Goal: Go to known website: Access a specific website the user already knows

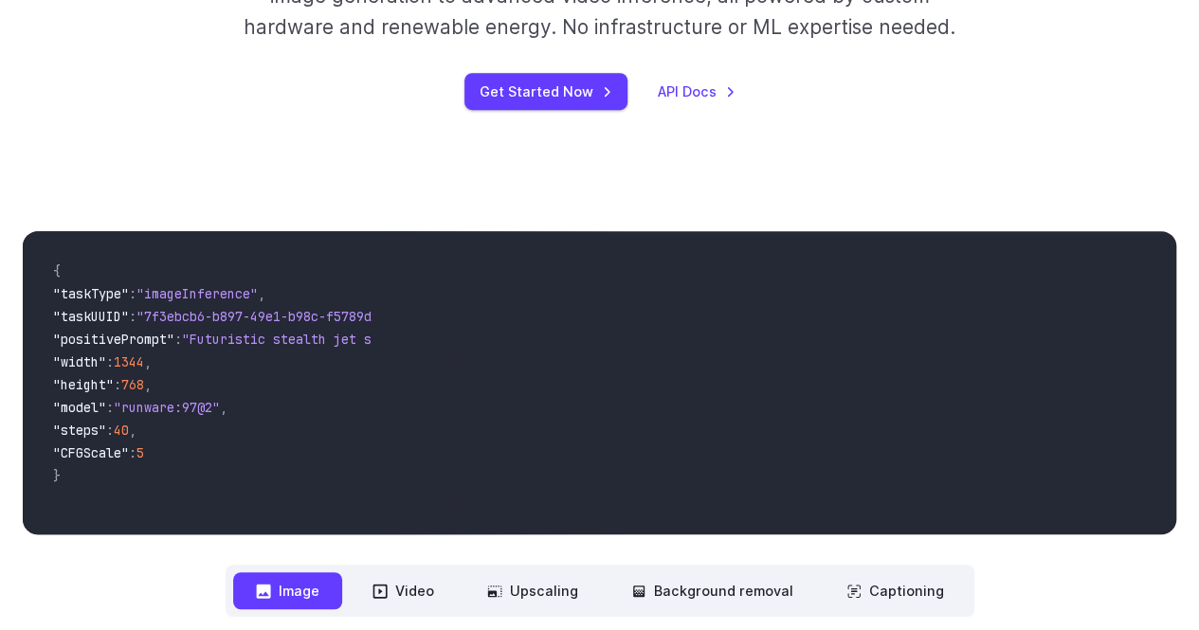
scroll to position [95, 0]
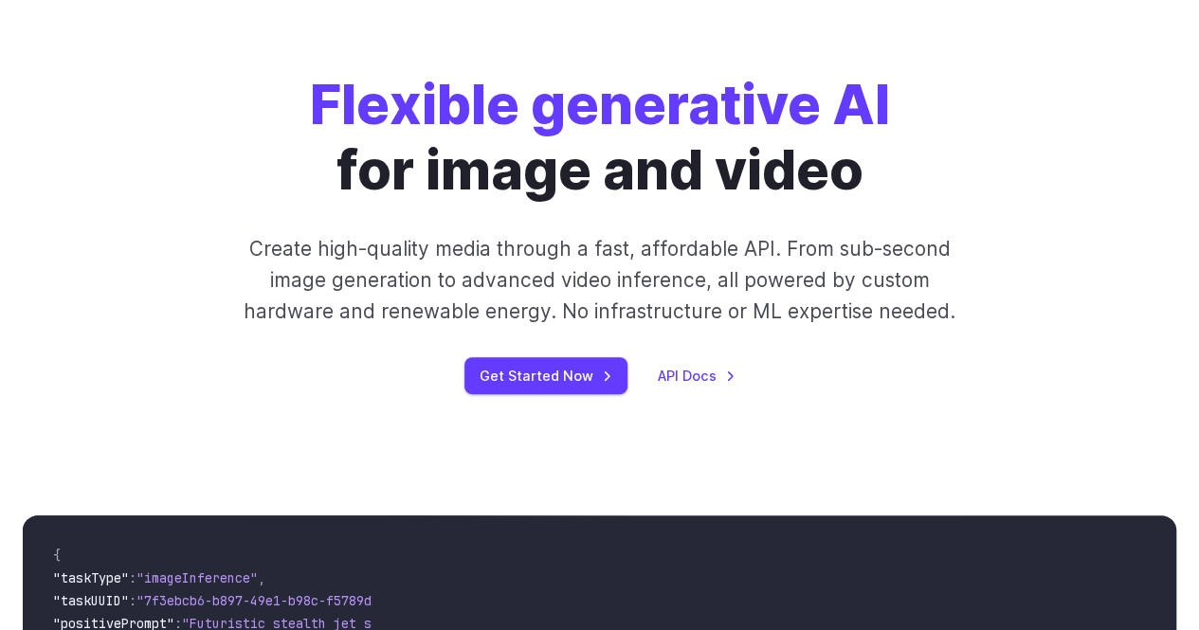
click at [533, 353] on div "Flexible generative AI for image and video Create high-quality media through a …" at bounding box center [599, 233] width 923 height 322
click at [540, 384] on link "Get Started Now" at bounding box center [545, 375] width 163 height 37
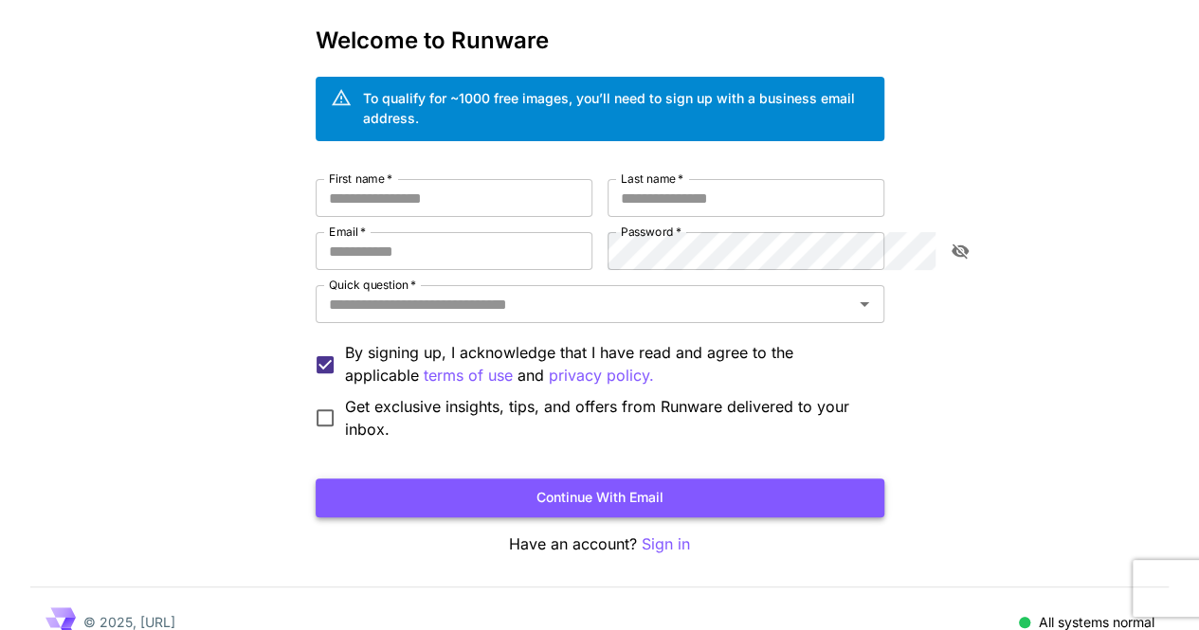
scroll to position [82, 0]
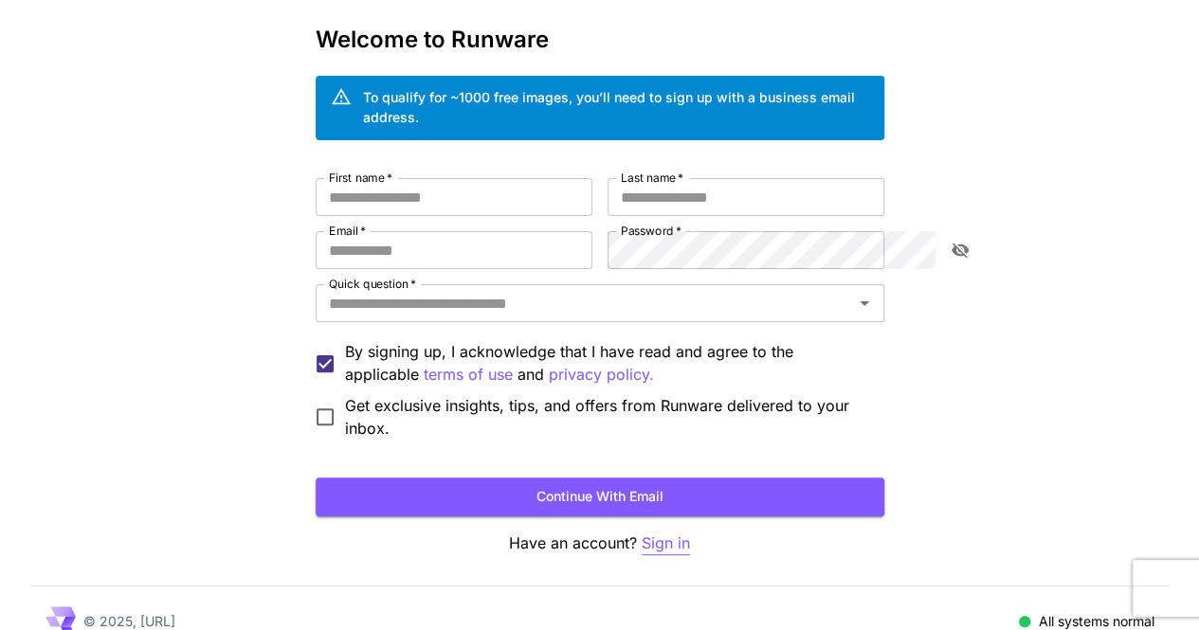
click at [656, 532] on p "Sign in" at bounding box center [666, 544] width 48 height 24
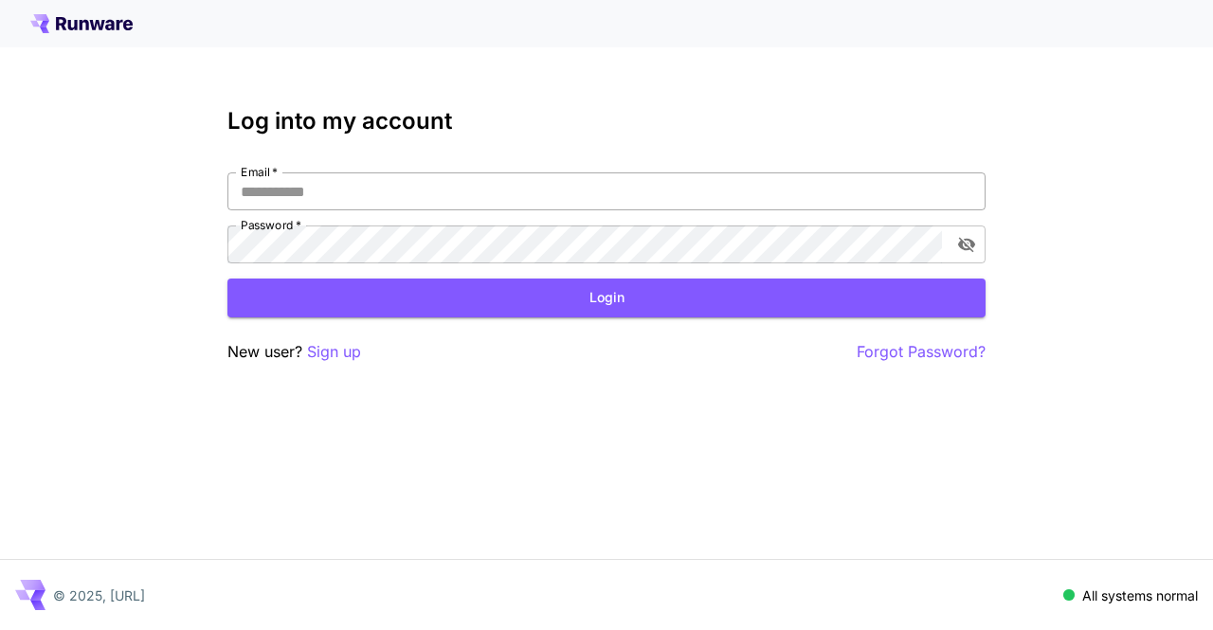
click at [385, 180] on input "Email   *" at bounding box center [606, 191] width 758 height 38
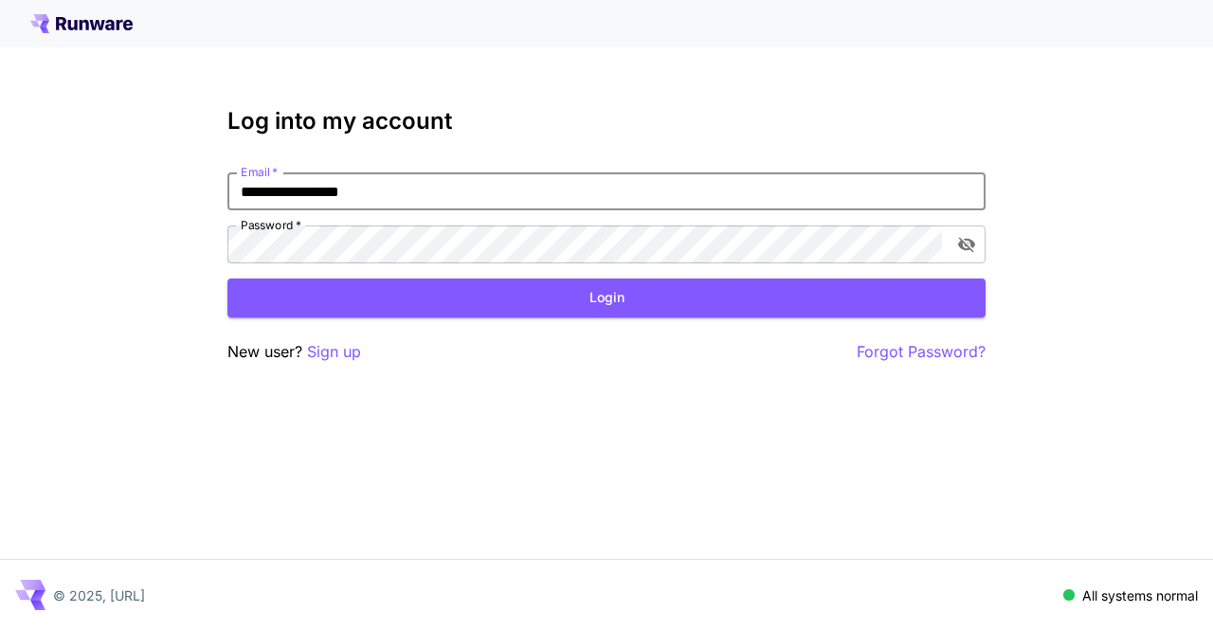
type input "**********"
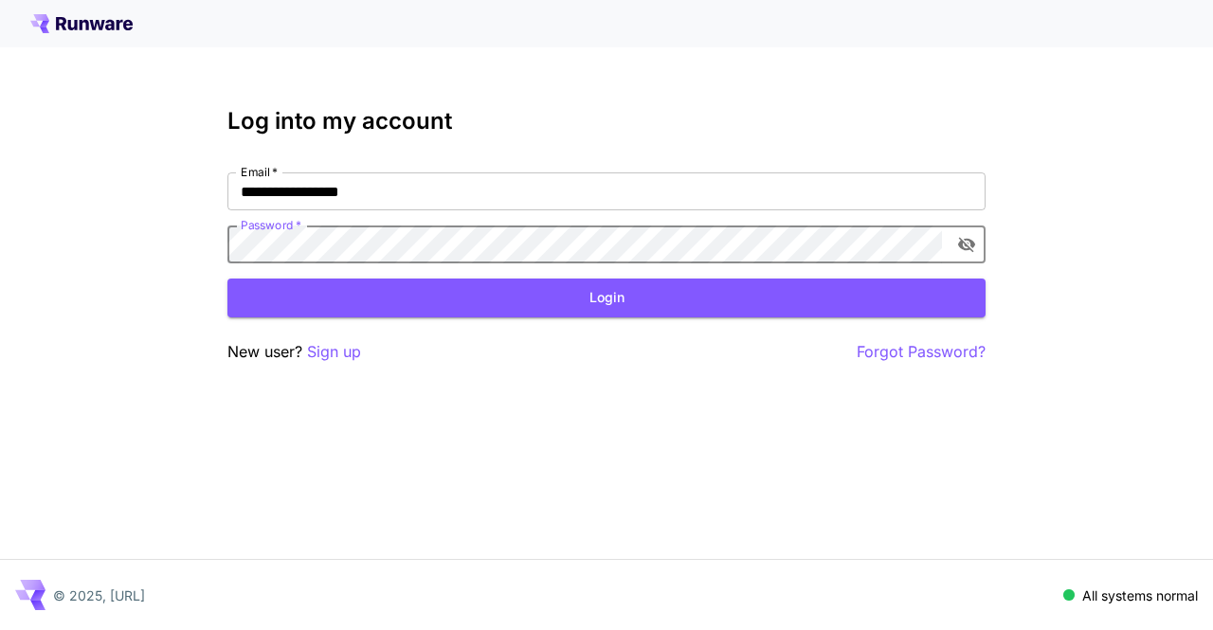
click button "Login" at bounding box center [606, 298] width 758 height 39
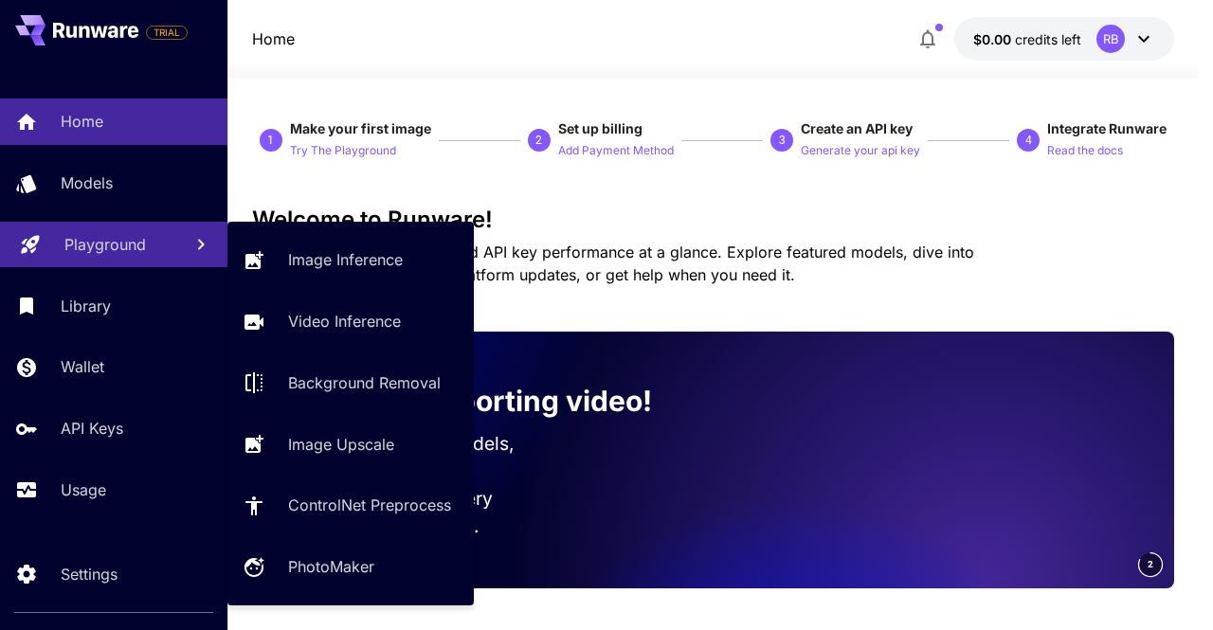
click at [110, 248] on p "Playground" at bounding box center [105, 244] width 82 height 23
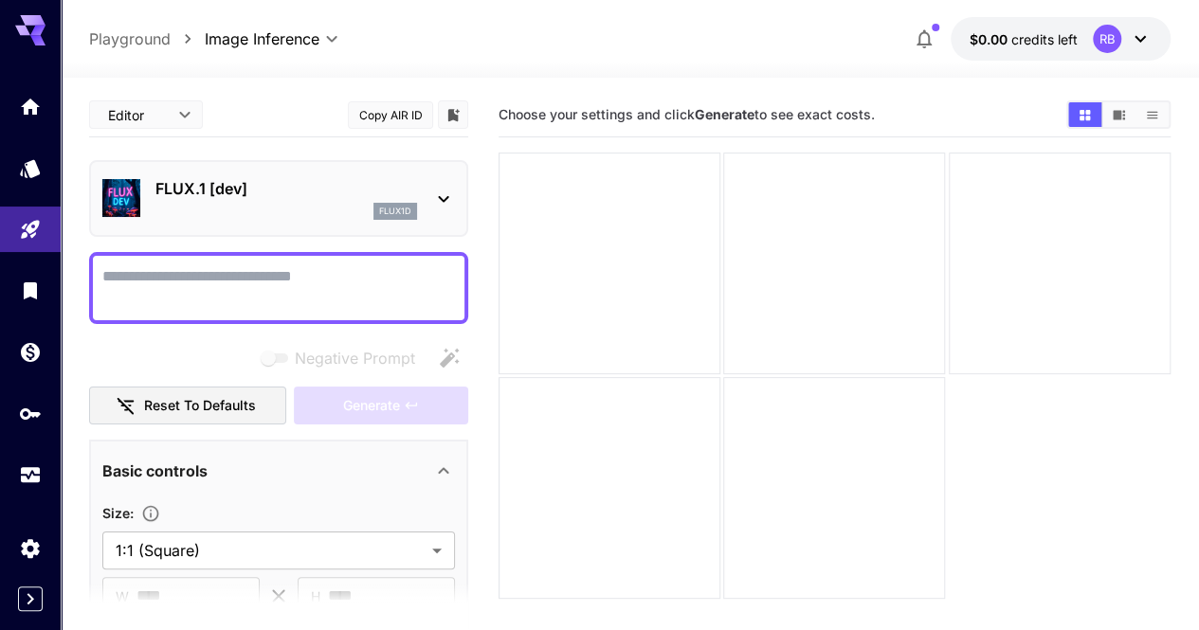
drag, startPoint x: 633, startPoint y: 126, endPoint x: 656, endPoint y: 120, distance: 23.4
click at [643, 124] on div "Choose your settings and click Generate to see exact costs." at bounding box center [834, 114] width 672 height 28
click at [746, 111] on b "Generate" at bounding box center [725, 114] width 60 height 16
click at [337, 287] on textarea "Negative Prompt" at bounding box center [278, 287] width 353 height 45
click at [1144, 44] on icon at bounding box center [1140, 38] width 23 height 23
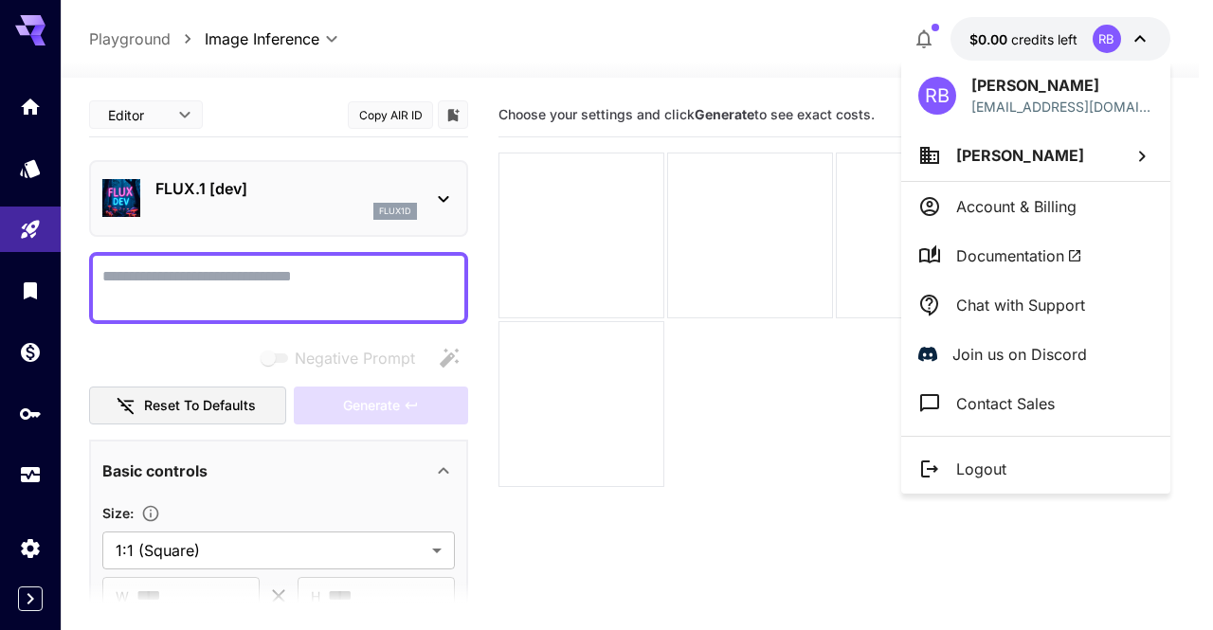
click at [1137, 41] on div at bounding box center [606, 315] width 1213 height 630
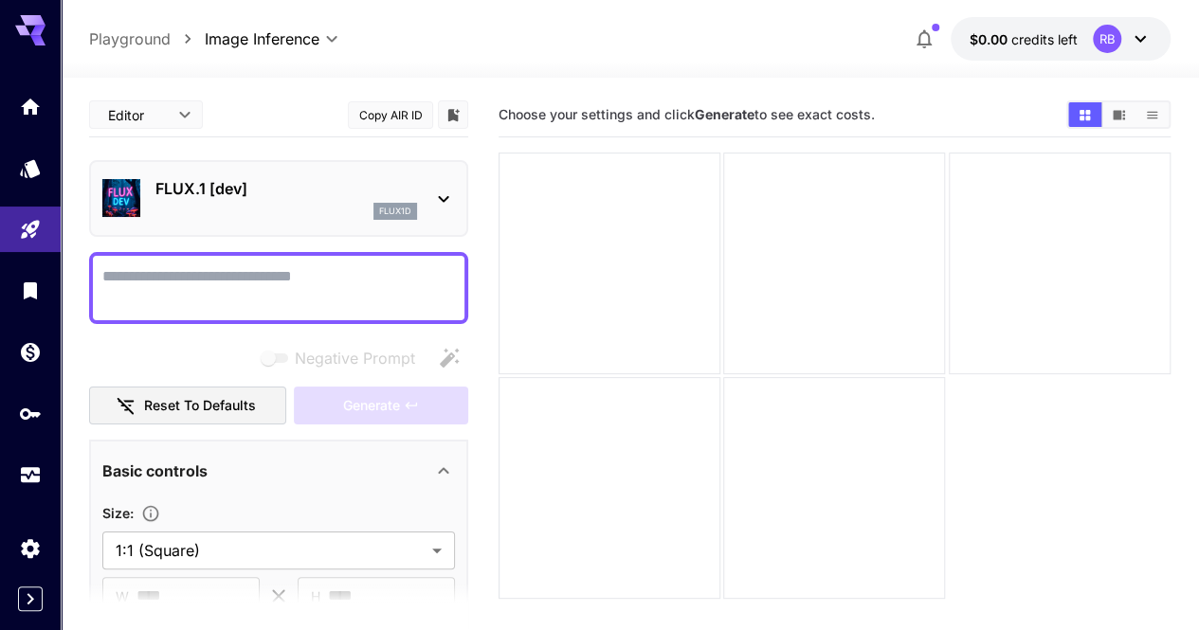
click at [169, 280] on textarea "Negative Prompt" at bounding box center [278, 287] width 353 height 45
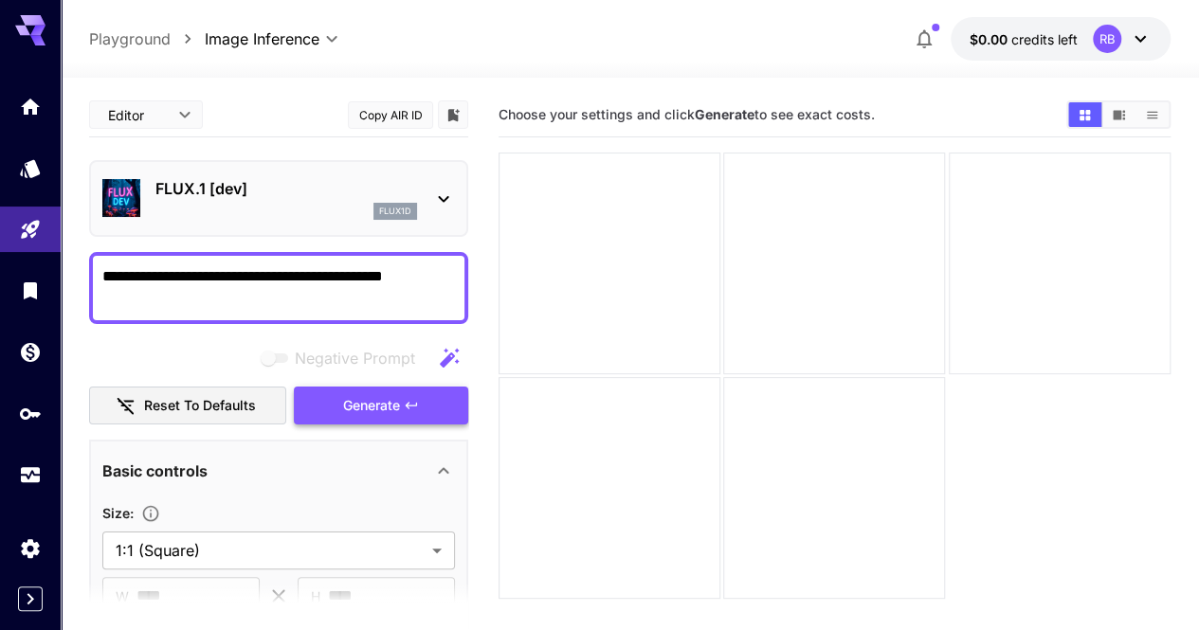
type textarea "**********"
click at [356, 409] on span "Generate" at bounding box center [371, 406] width 57 height 24
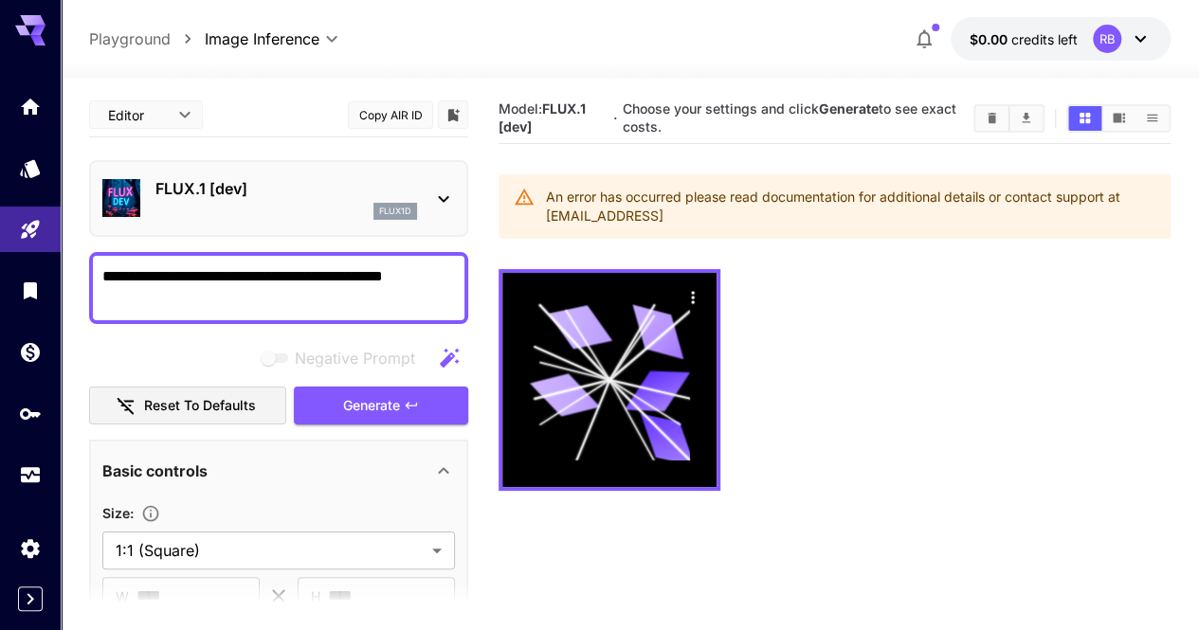
click at [643, 209] on div "An error has occurred please read documentation for additional details or conta…" at bounding box center [850, 206] width 609 height 53
click at [774, 191] on div "An error has occurred please read documentation for additional details or conta…" at bounding box center [850, 206] width 609 height 53
click at [376, 210] on div "flux1d" at bounding box center [395, 211] width 44 height 17
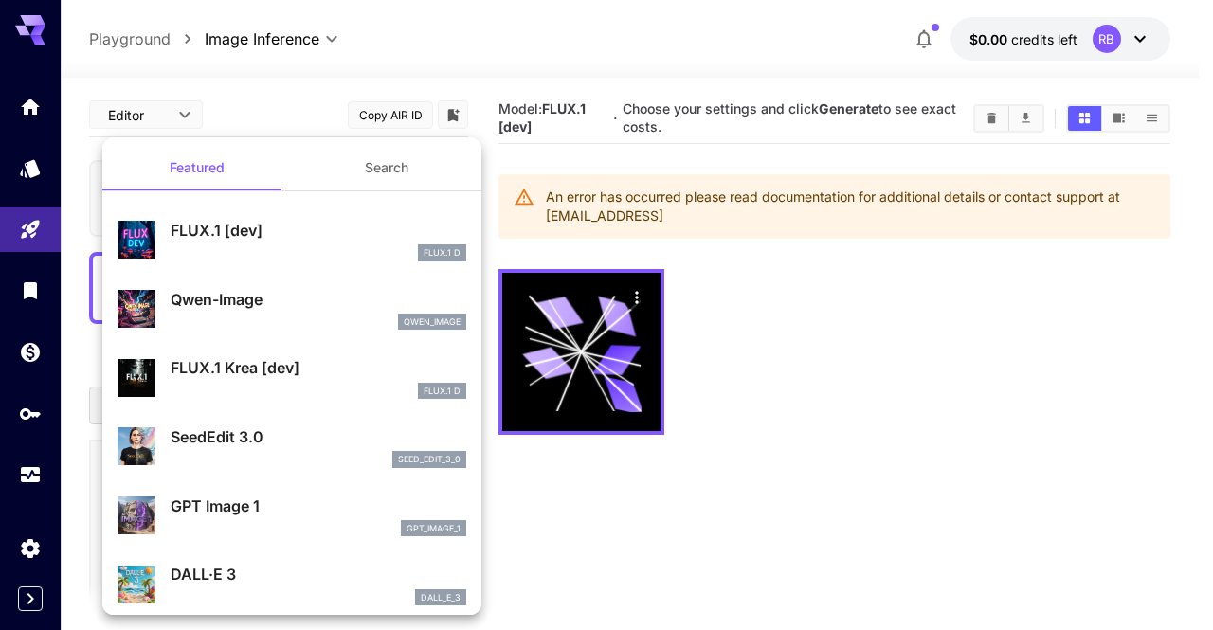
click at [318, 321] on div "qwen_image" at bounding box center [319, 322] width 296 height 17
type input "**"
type input "***"
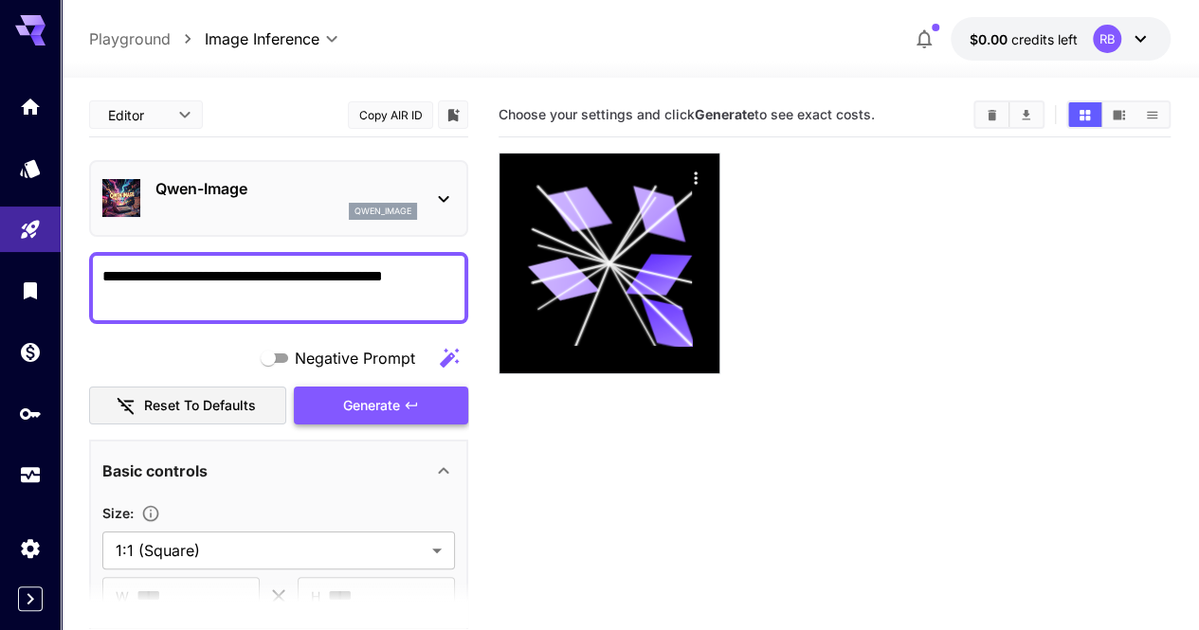
click at [415, 406] on icon "button" at bounding box center [411, 405] width 15 height 15
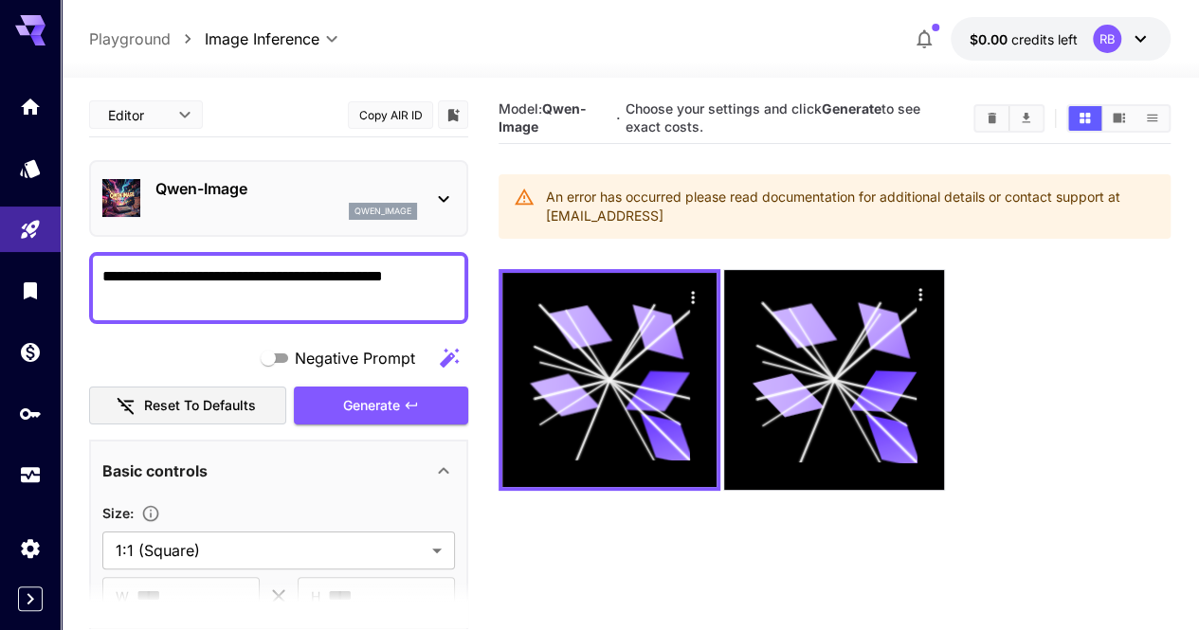
click at [390, 165] on div "Qwen-Image qwen_image" at bounding box center [278, 198] width 379 height 77
click at [404, 203] on div "qwen_image" at bounding box center [383, 211] width 68 height 17
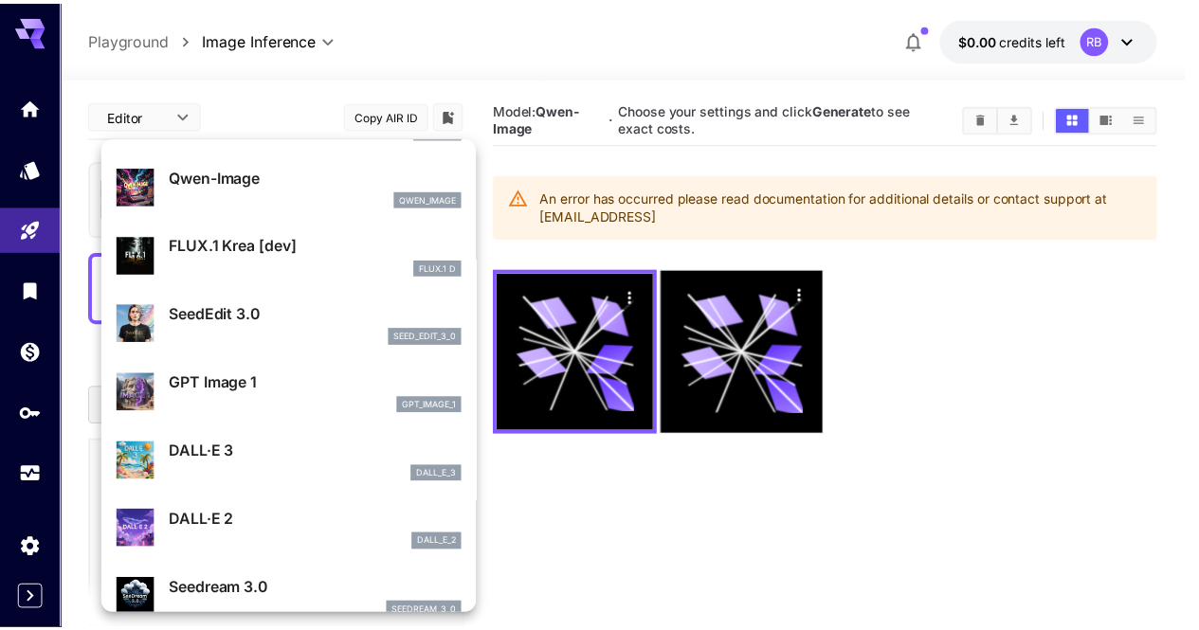
scroll to position [190, 0]
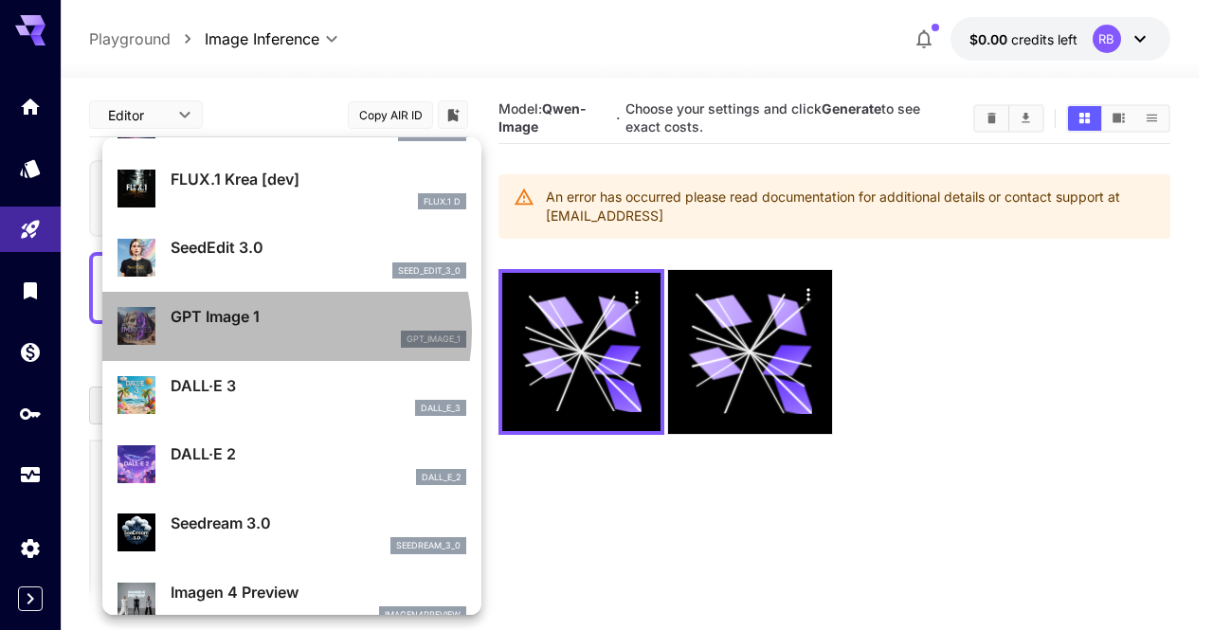
click at [267, 331] on div "gpt_image_1" at bounding box center [319, 339] width 296 height 17
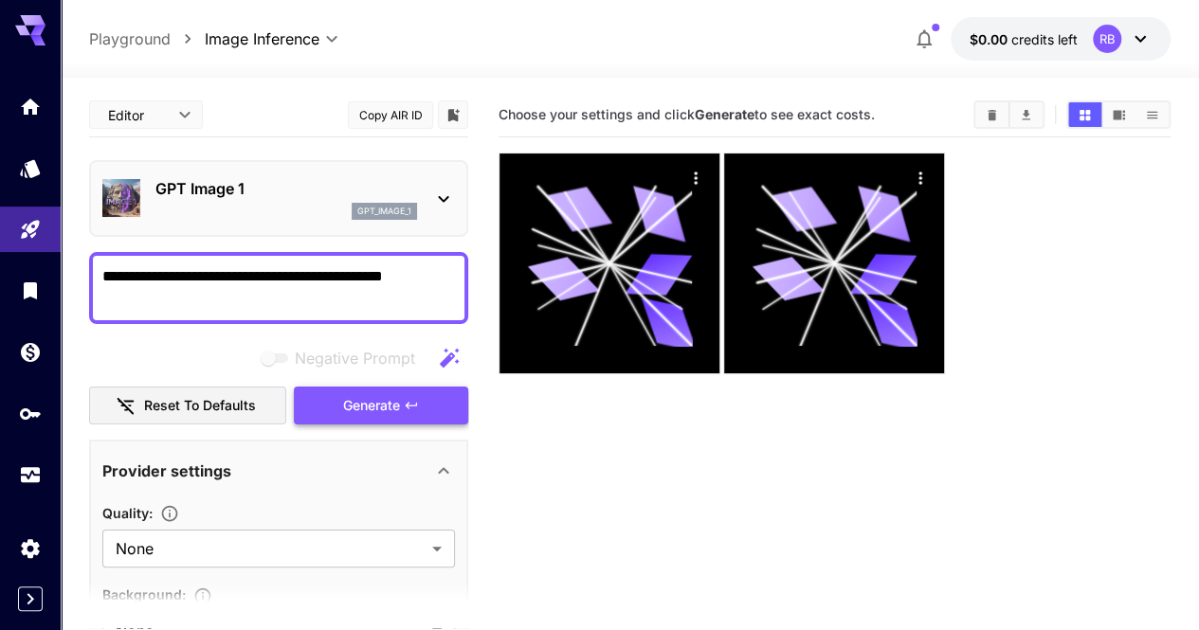
click at [429, 395] on button "Generate" at bounding box center [381, 406] width 174 height 39
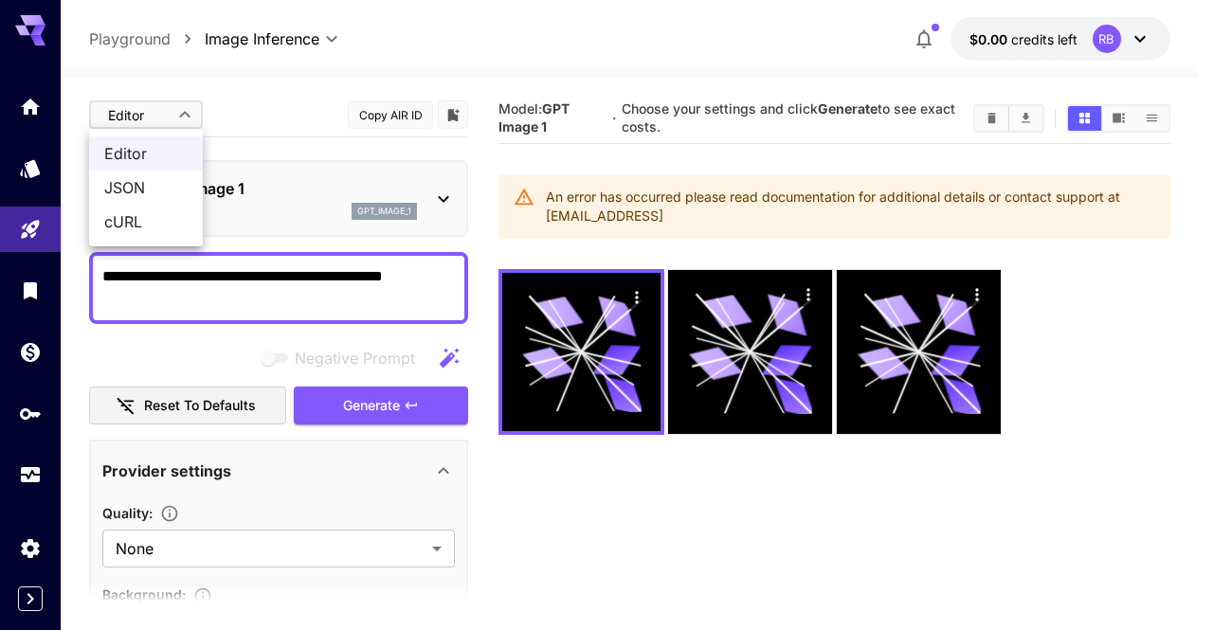
click at [123, 112] on body "**********" at bounding box center [606, 390] width 1213 height 780
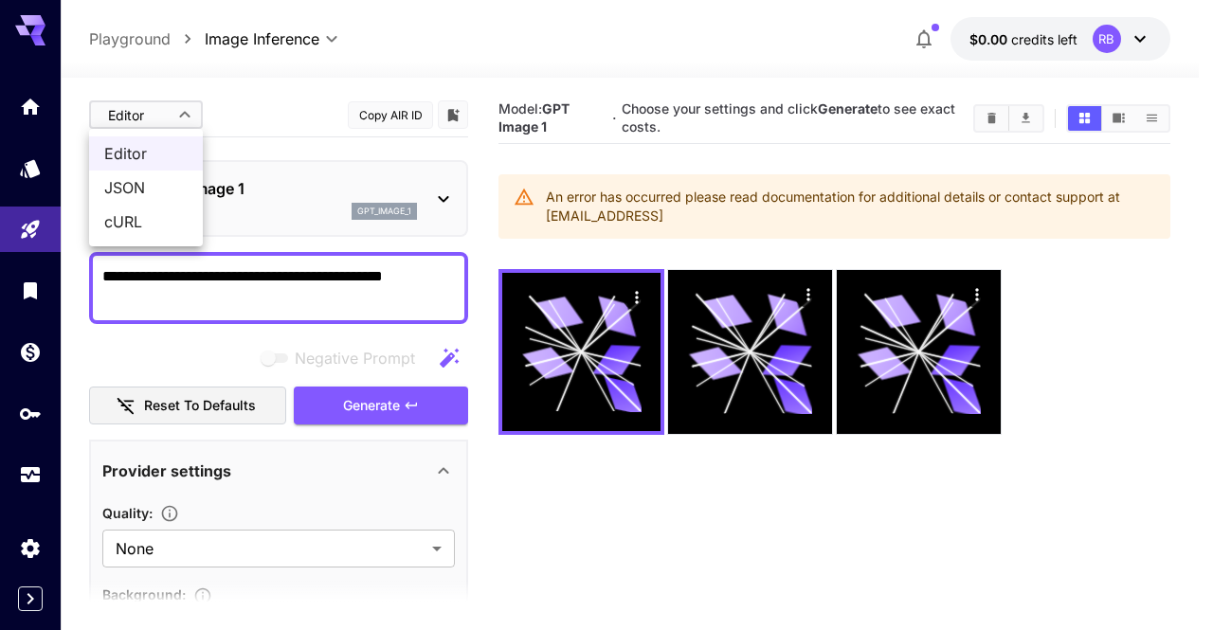
click at [234, 82] on div at bounding box center [606, 315] width 1213 height 630
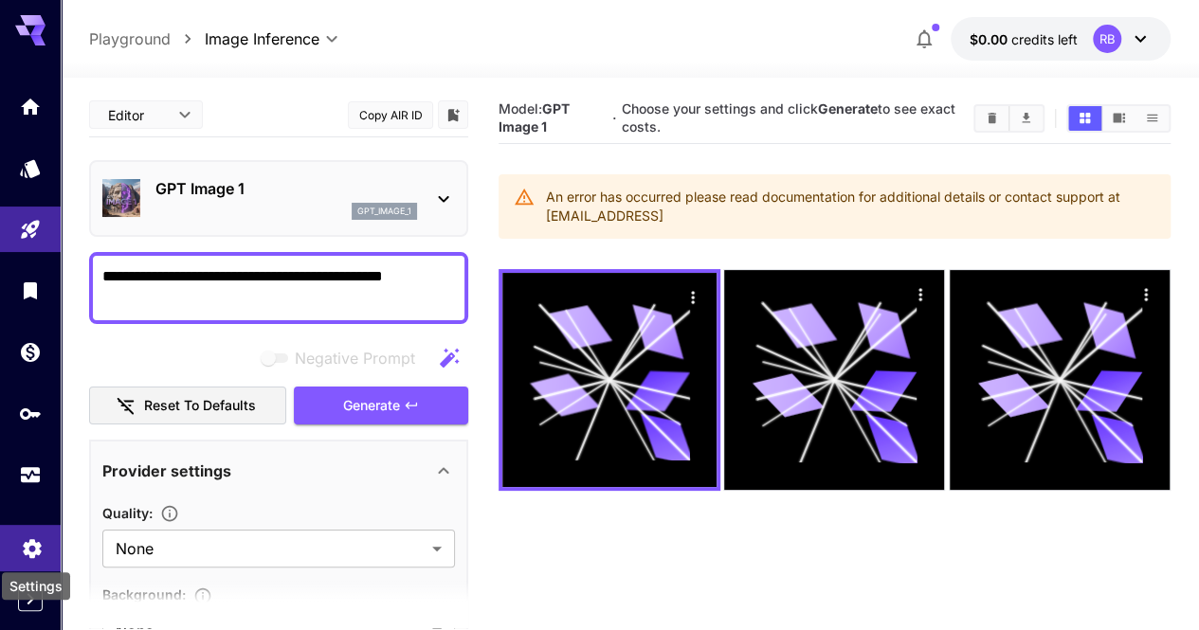
click at [38, 552] on icon "Settings" at bounding box center [32, 543] width 23 height 23
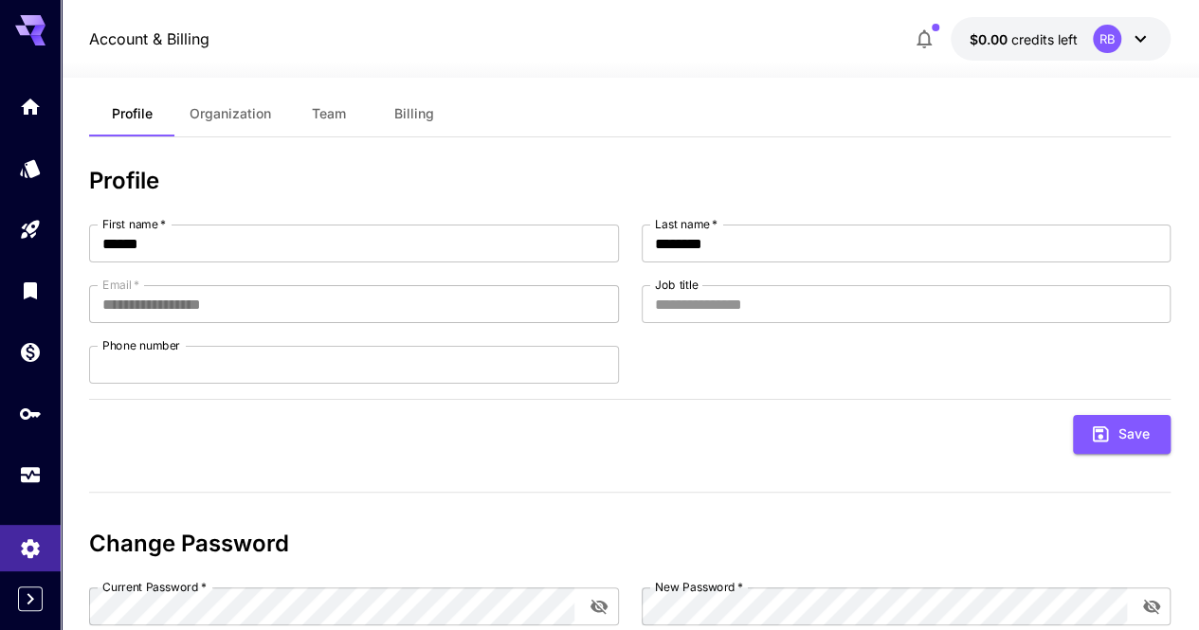
scroll to position [148, 0]
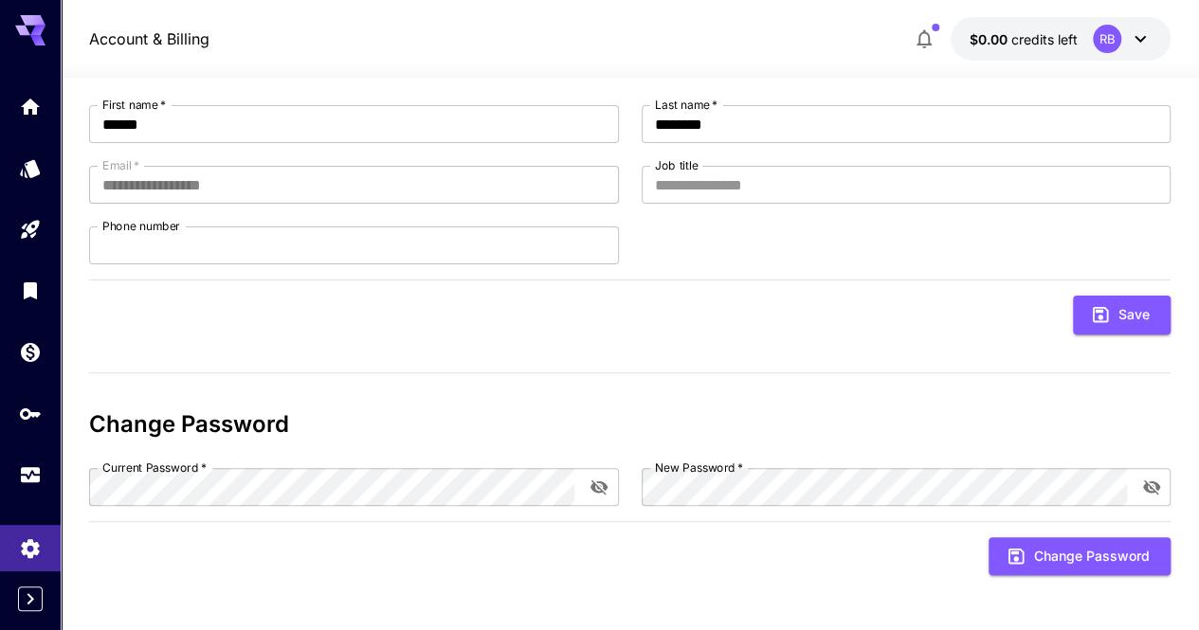
click at [1135, 45] on icon at bounding box center [1140, 38] width 23 height 23
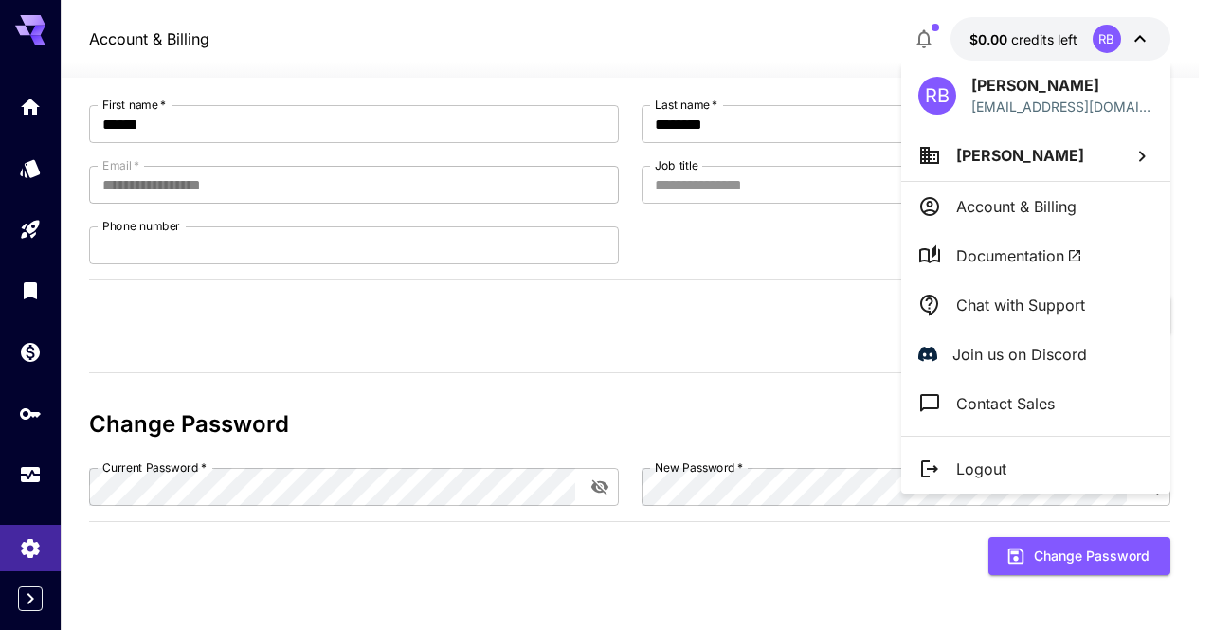
click at [1012, 259] on span "Documentation" at bounding box center [1019, 256] width 126 height 23
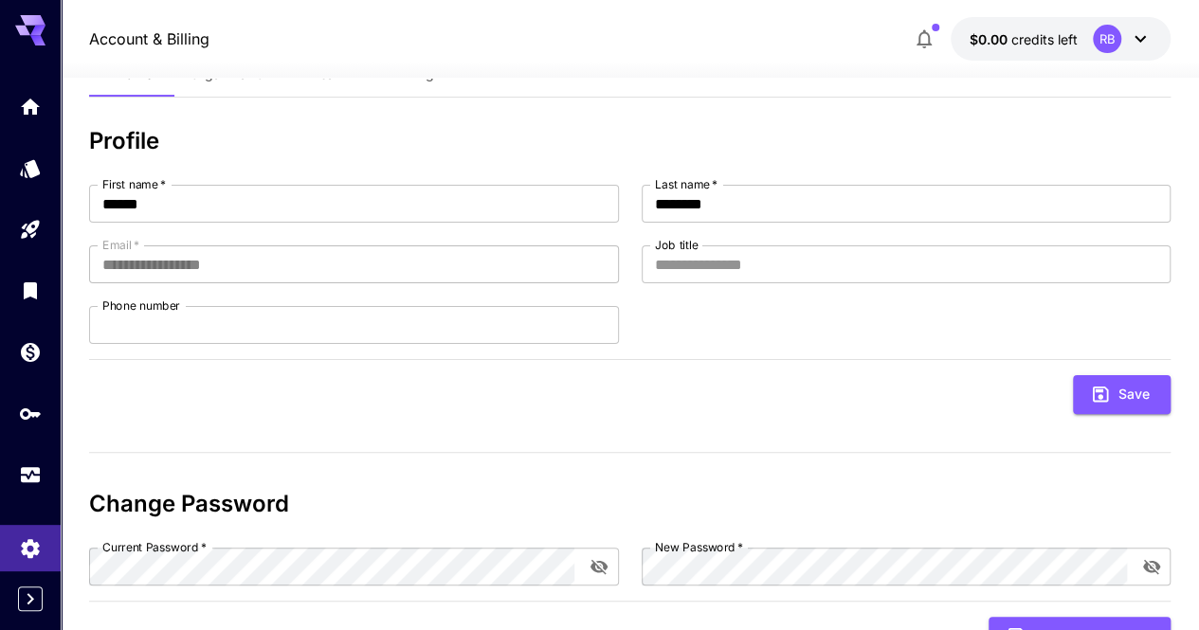
scroll to position [0, 0]
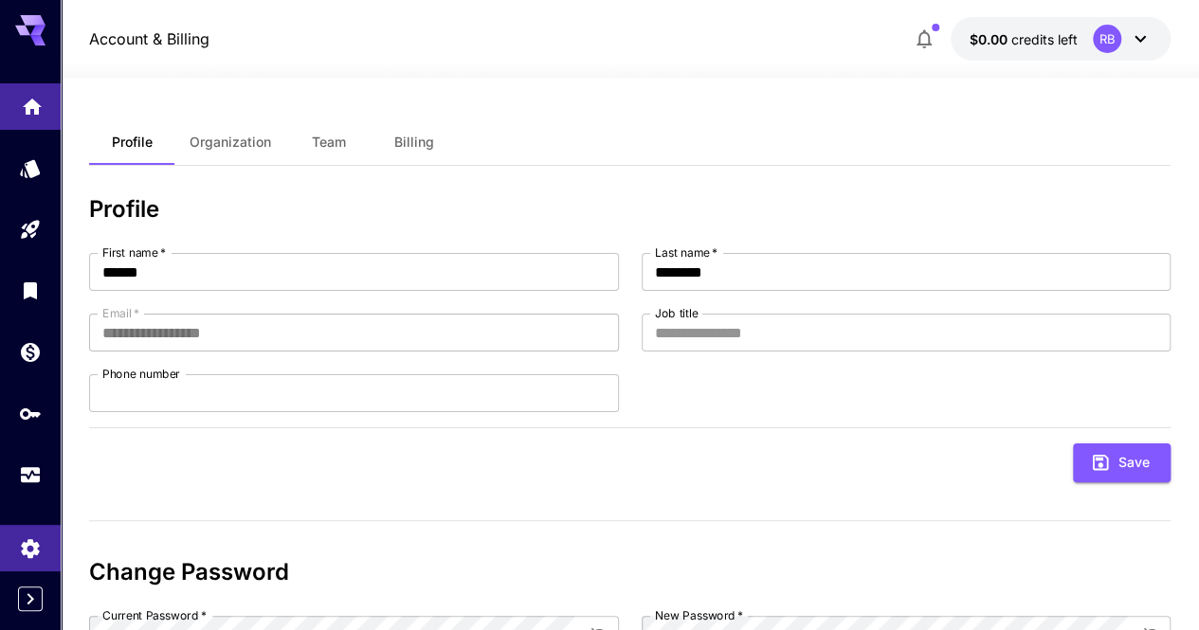
click at [22, 119] on link at bounding box center [30, 106] width 61 height 46
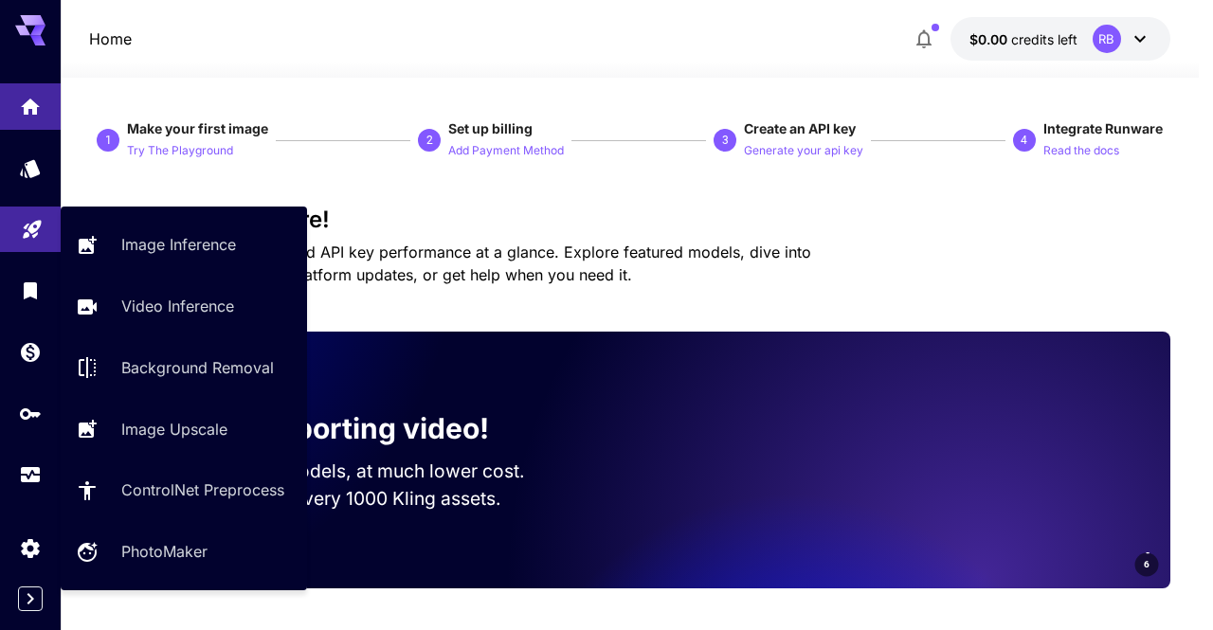
click at [20, 242] on link at bounding box center [30, 230] width 61 height 46
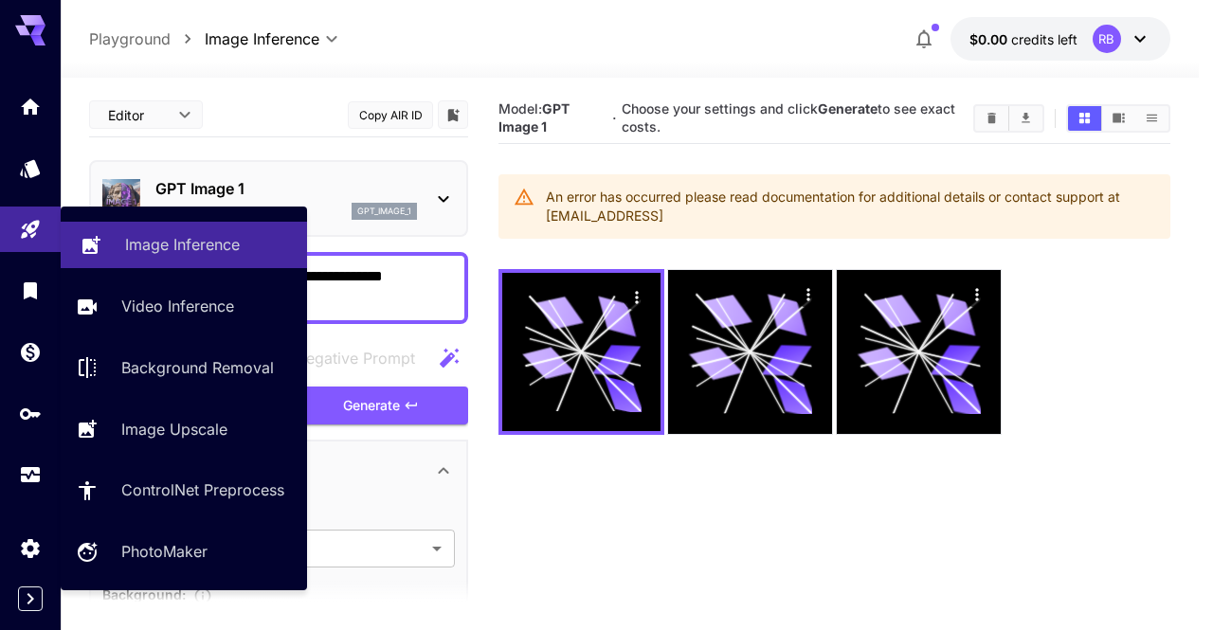
click at [118, 232] on link "Image Inference" at bounding box center [184, 245] width 246 height 46
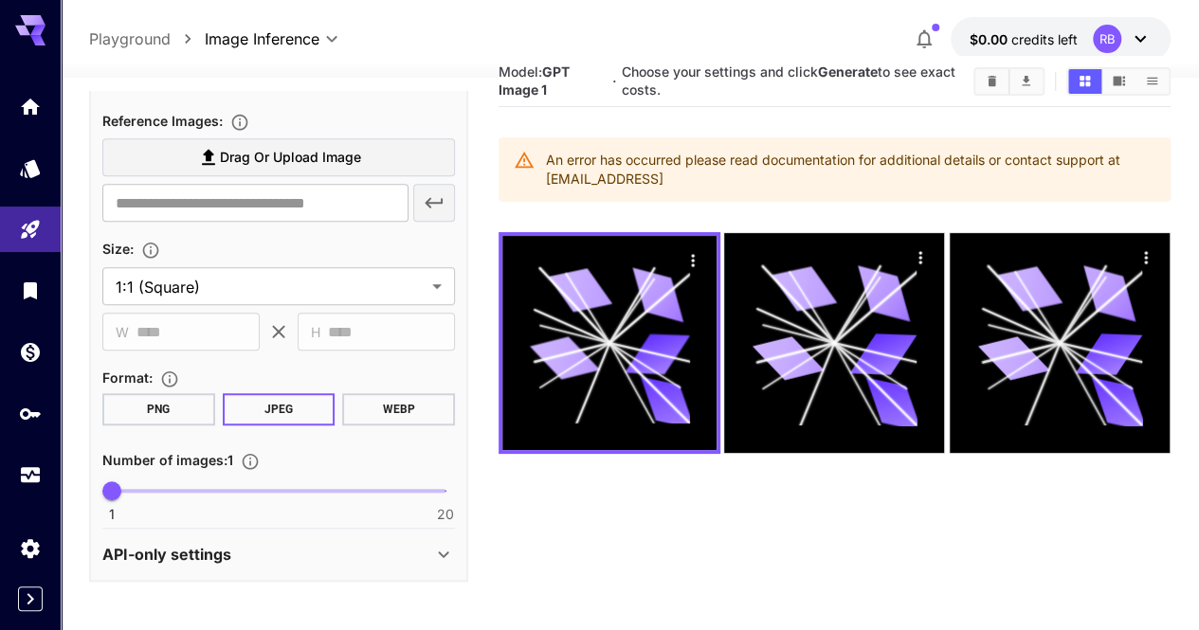
scroll to position [95, 0]
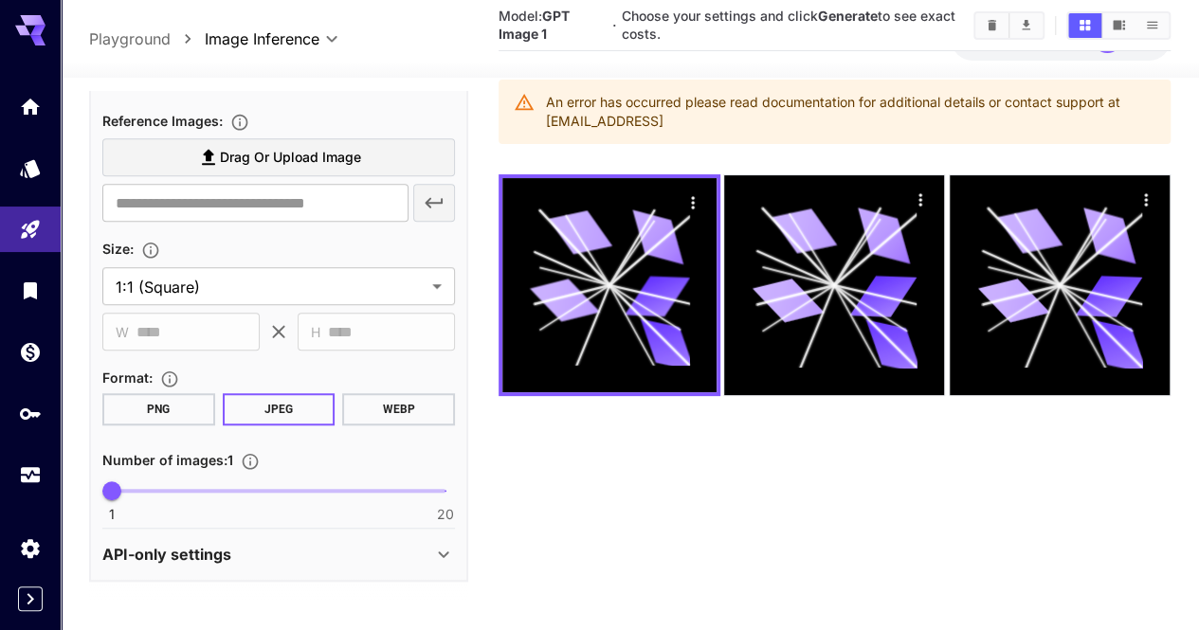
click at [298, 539] on div "API-only settings" at bounding box center [278, 554] width 353 height 45
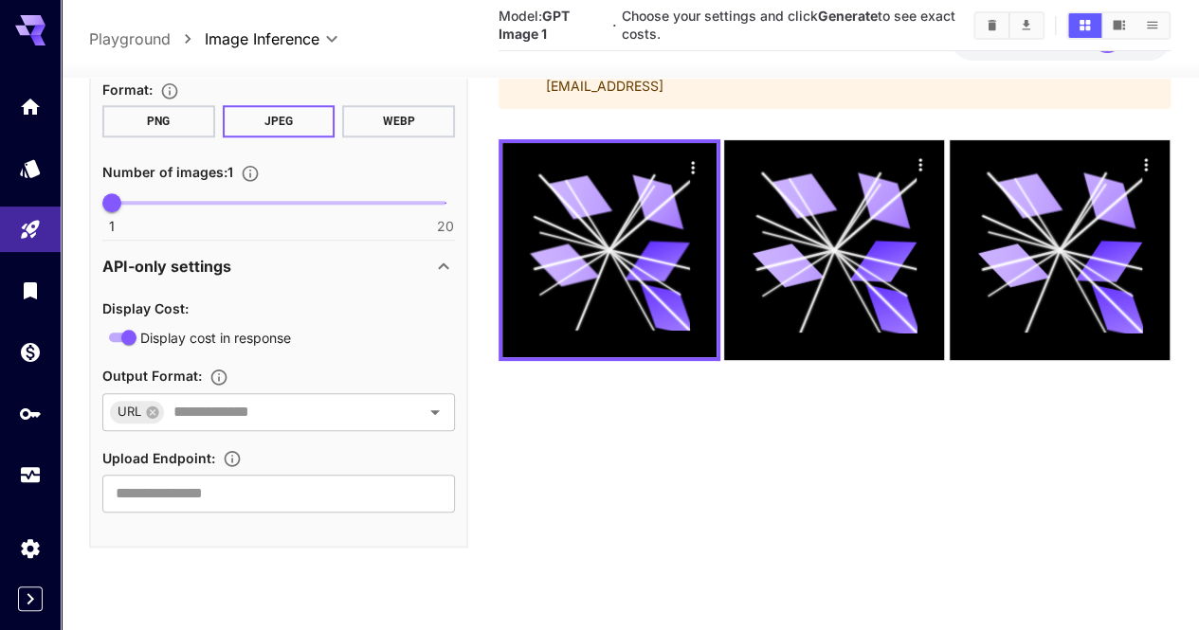
scroll to position [150, 0]
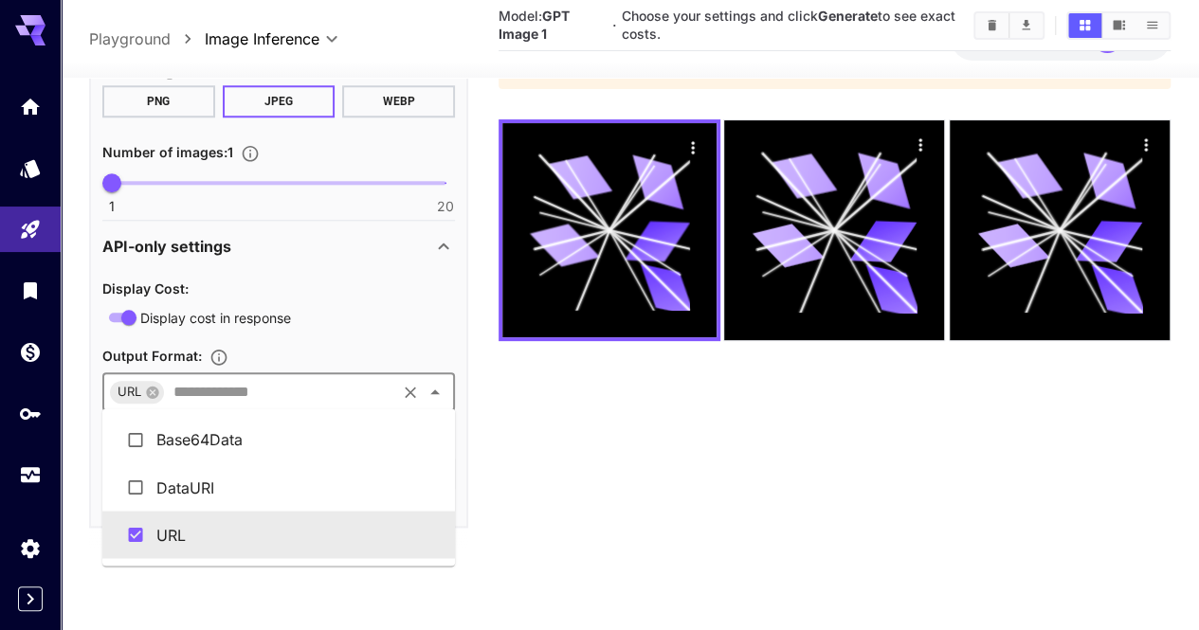
click at [286, 382] on input "text" at bounding box center [279, 391] width 227 height 27
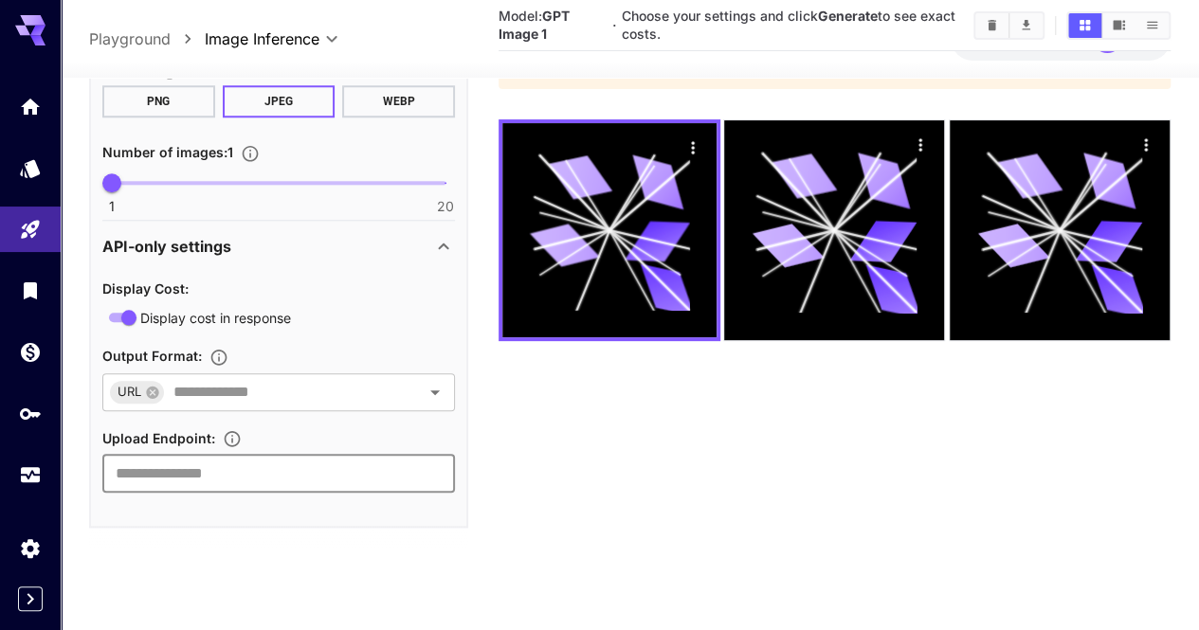
click at [279, 475] on input "text" at bounding box center [278, 474] width 353 height 38
click at [274, 375] on div "URL ​" at bounding box center [278, 391] width 353 height 38
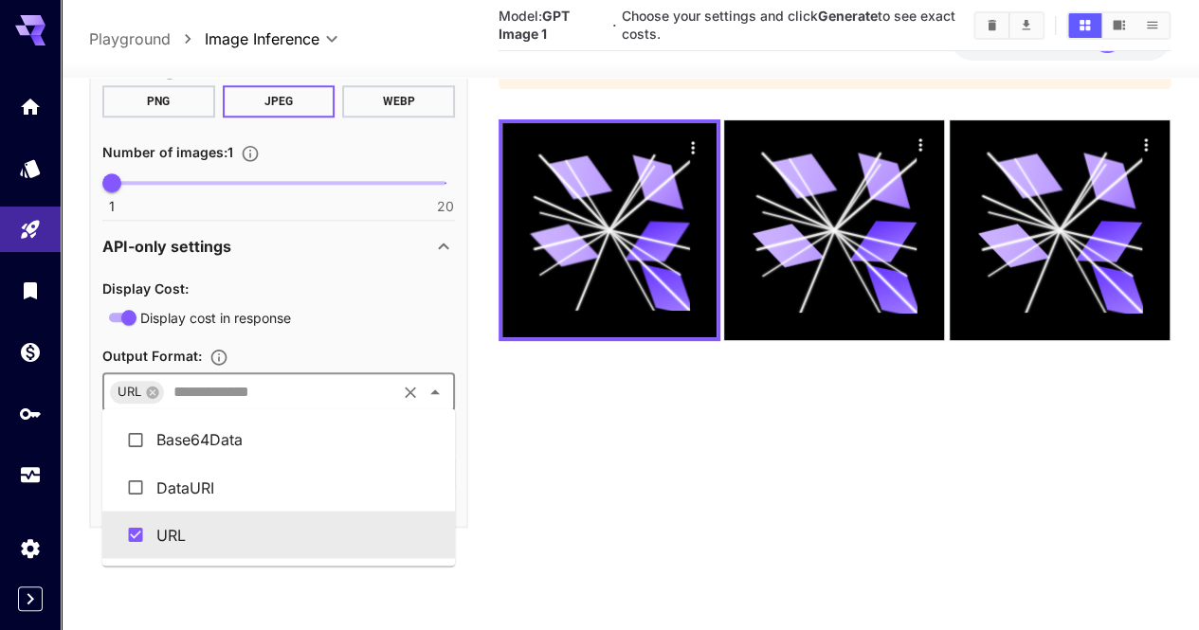
click at [258, 529] on li "URL" at bounding box center [278, 534] width 353 height 47
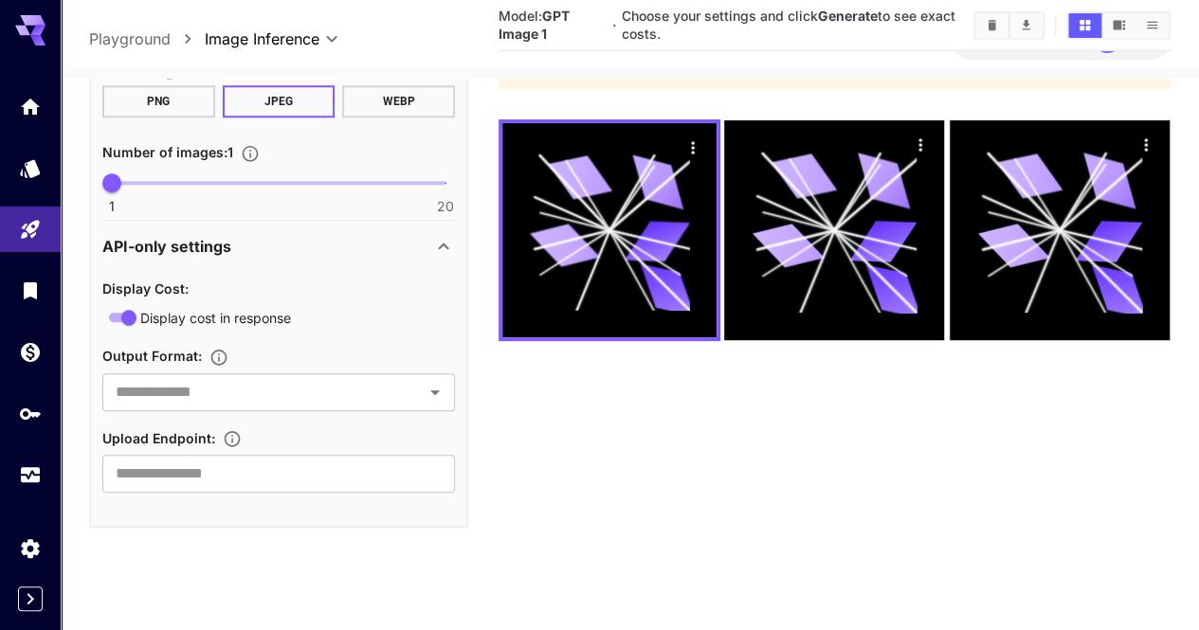
click at [229, 312] on span "Display cost in response" at bounding box center [215, 317] width 151 height 20
click at [224, 316] on span "Display cost in response" at bounding box center [215, 317] width 151 height 20
click at [230, 480] on input "text" at bounding box center [278, 474] width 353 height 38
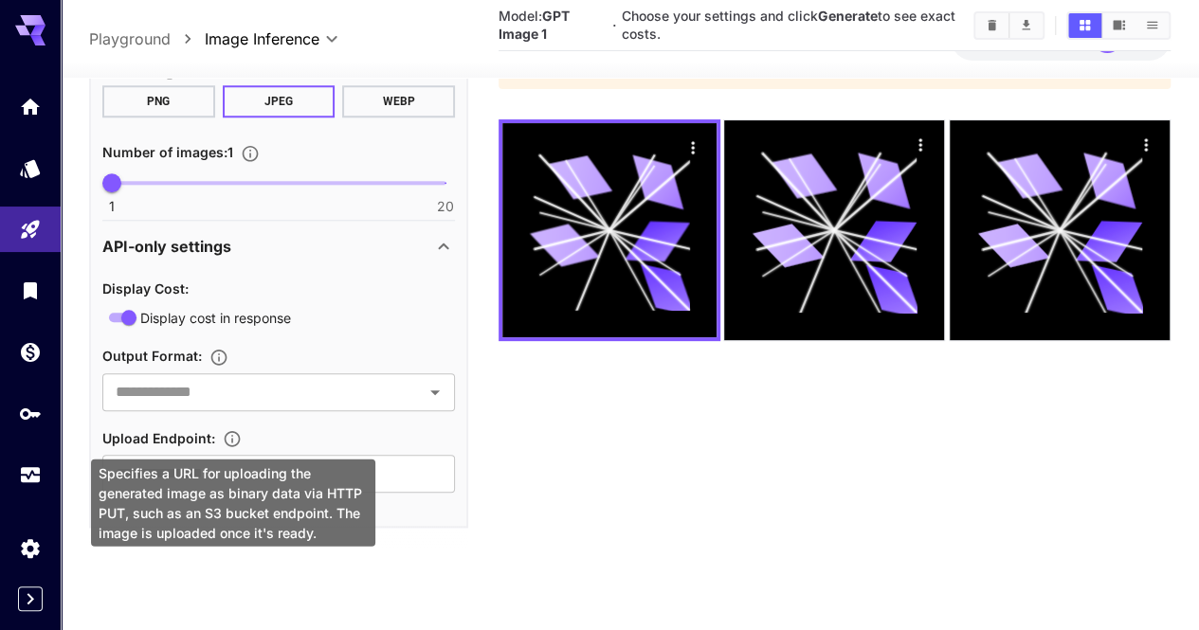
click at [324, 475] on div "Specifies a URL for uploading the generated image as binary data via HTTP PUT, …" at bounding box center [233, 503] width 284 height 87
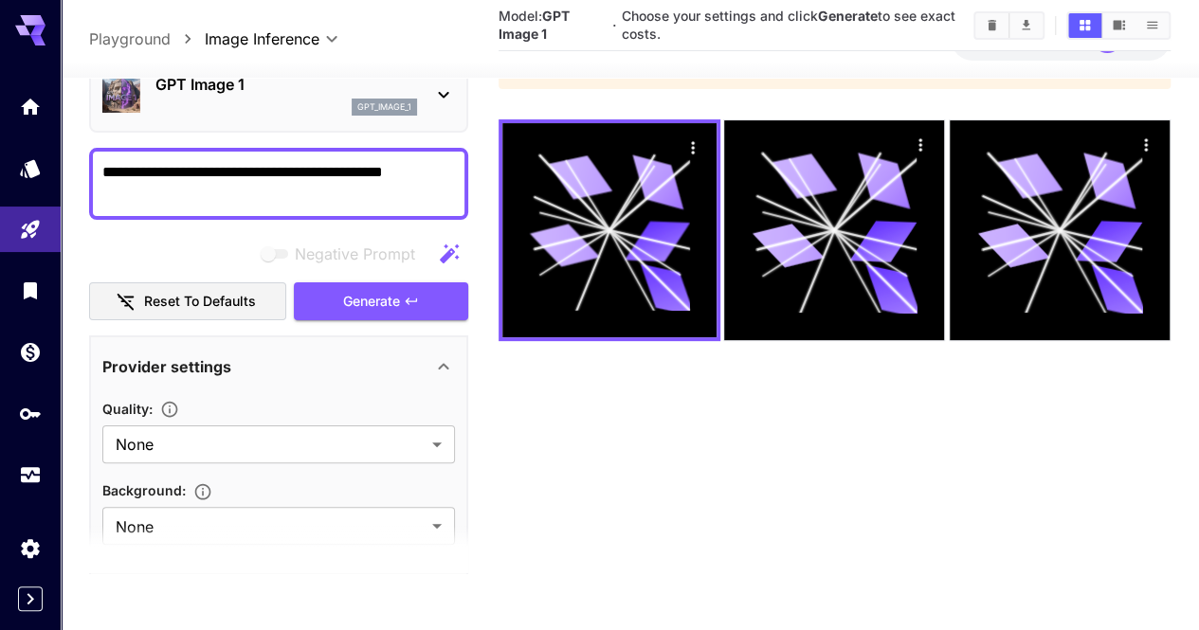
scroll to position [0, 0]
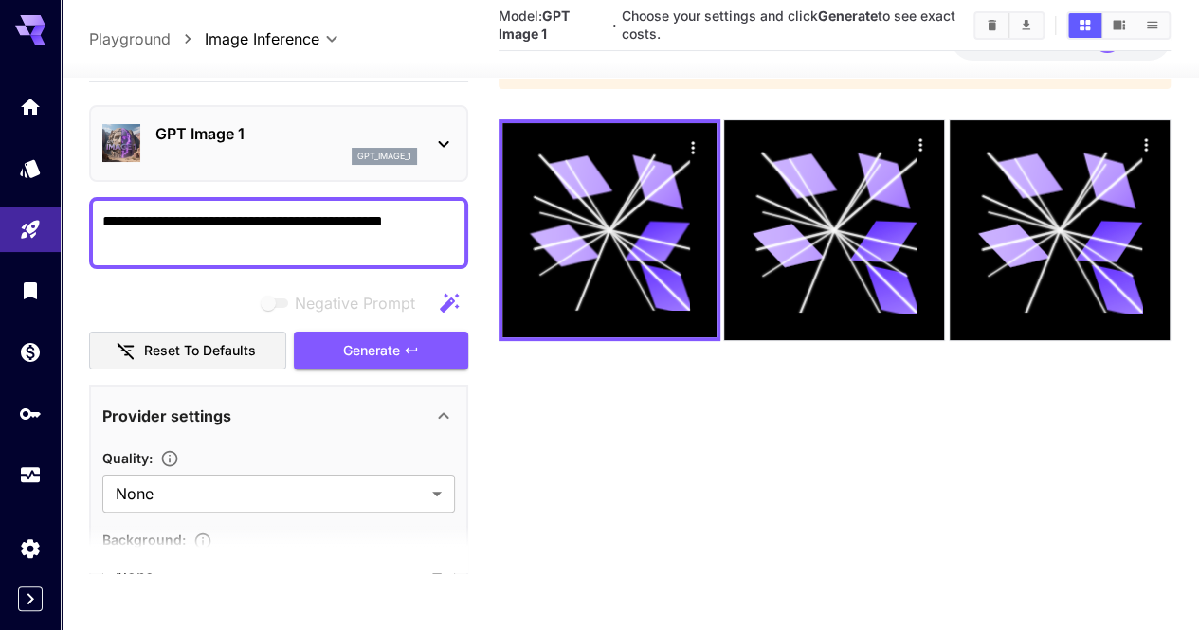
click at [374, 151] on p "gpt_image_1" at bounding box center [384, 156] width 54 height 13
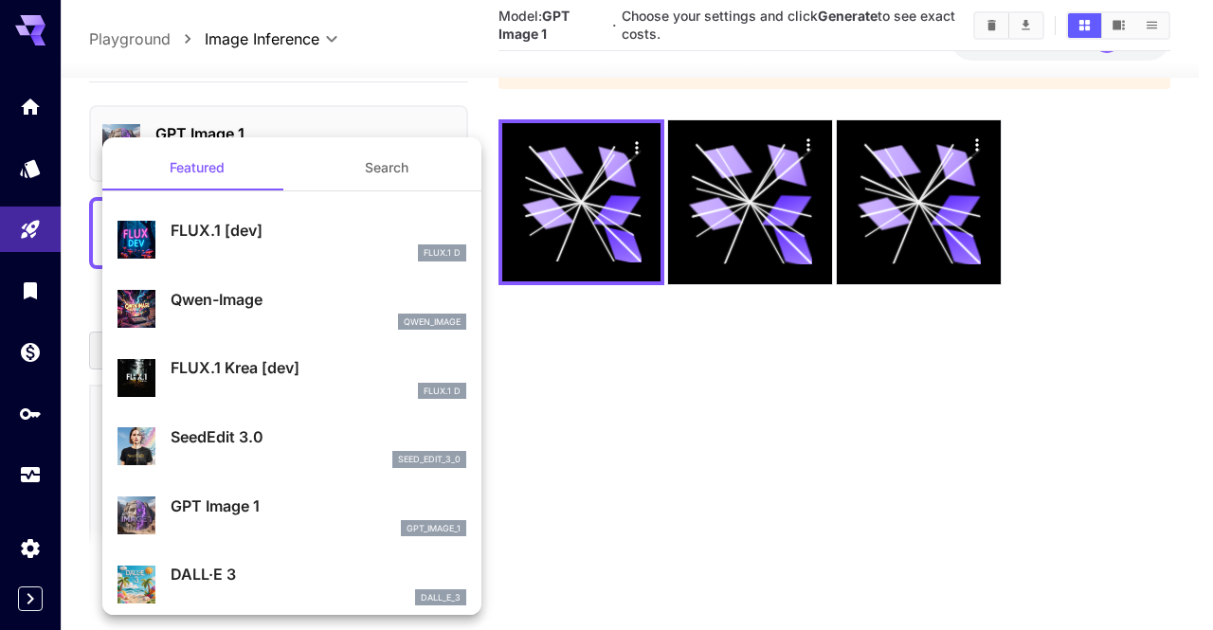
click at [376, 219] on p "FLUX.1 [dev]" at bounding box center [319, 230] width 296 height 23
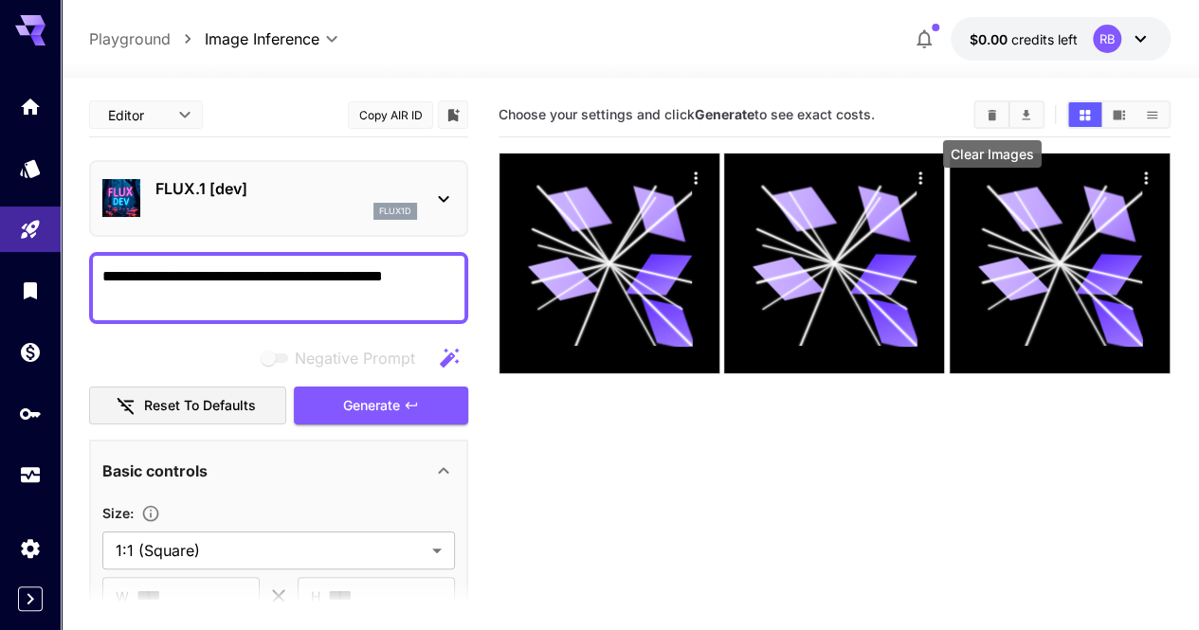
click at [989, 108] on icon "Clear Images" at bounding box center [992, 115] width 14 height 14
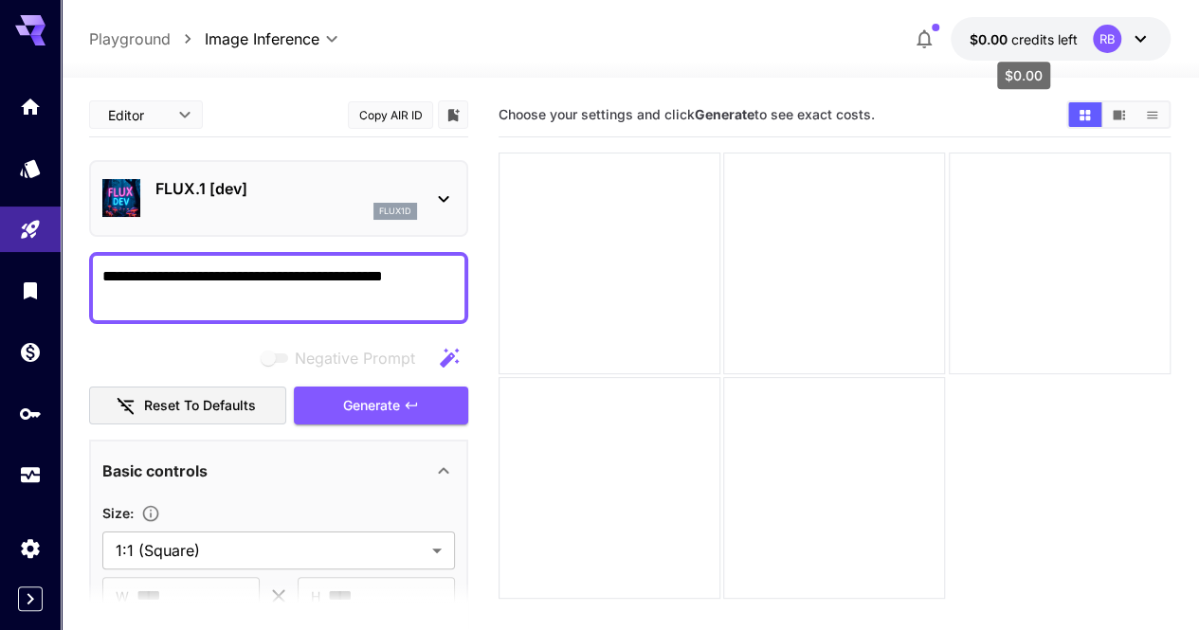
click at [1033, 45] on span "credits left" at bounding box center [1044, 39] width 66 height 16
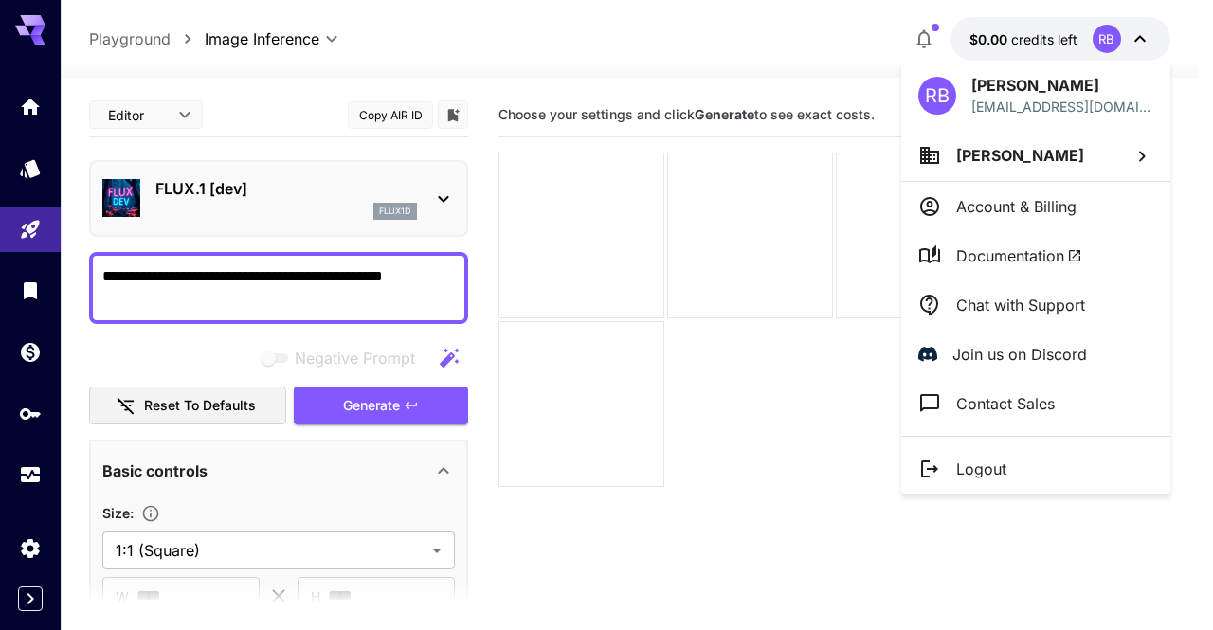
click at [1008, 192] on li "Account & Billing" at bounding box center [1035, 206] width 269 height 49
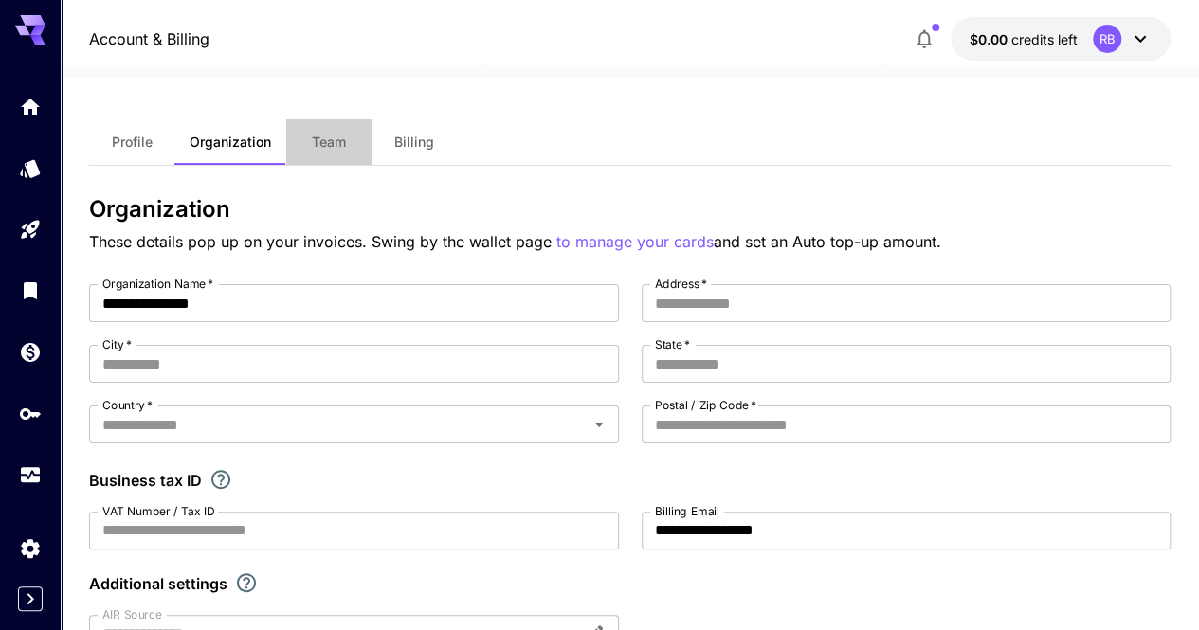
click at [347, 141] on button "Team" at bounding box center [328, 141] width 85 height 45
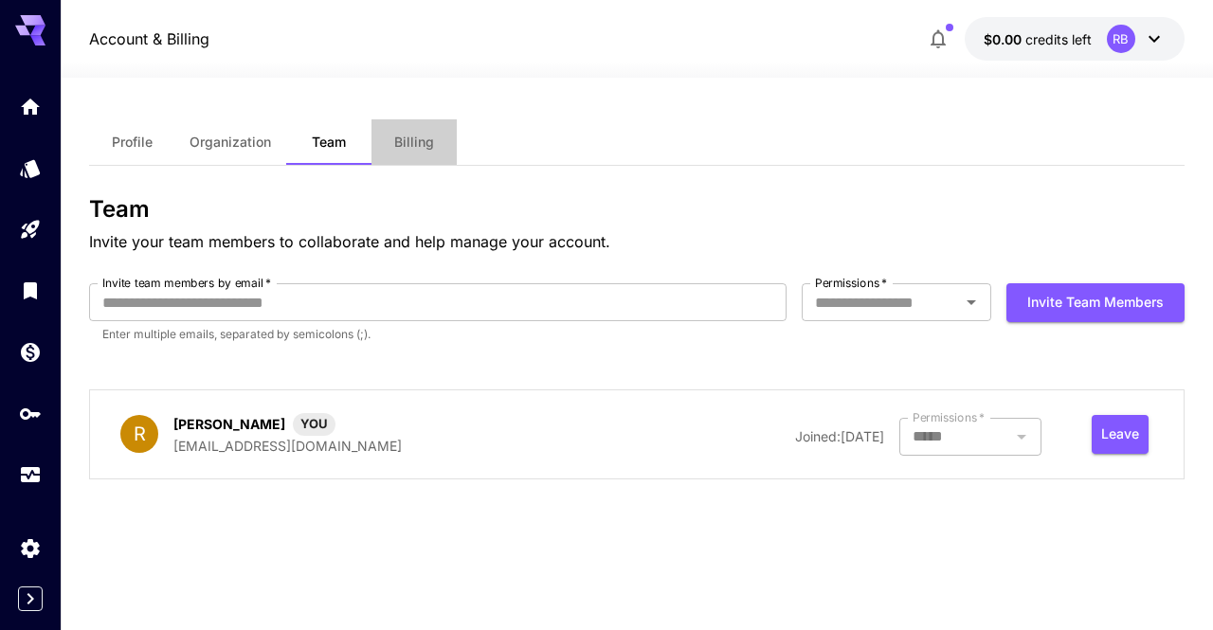
click at [409, 132] on button "Billing" at bounding box center [413, 141] width 85 height 45
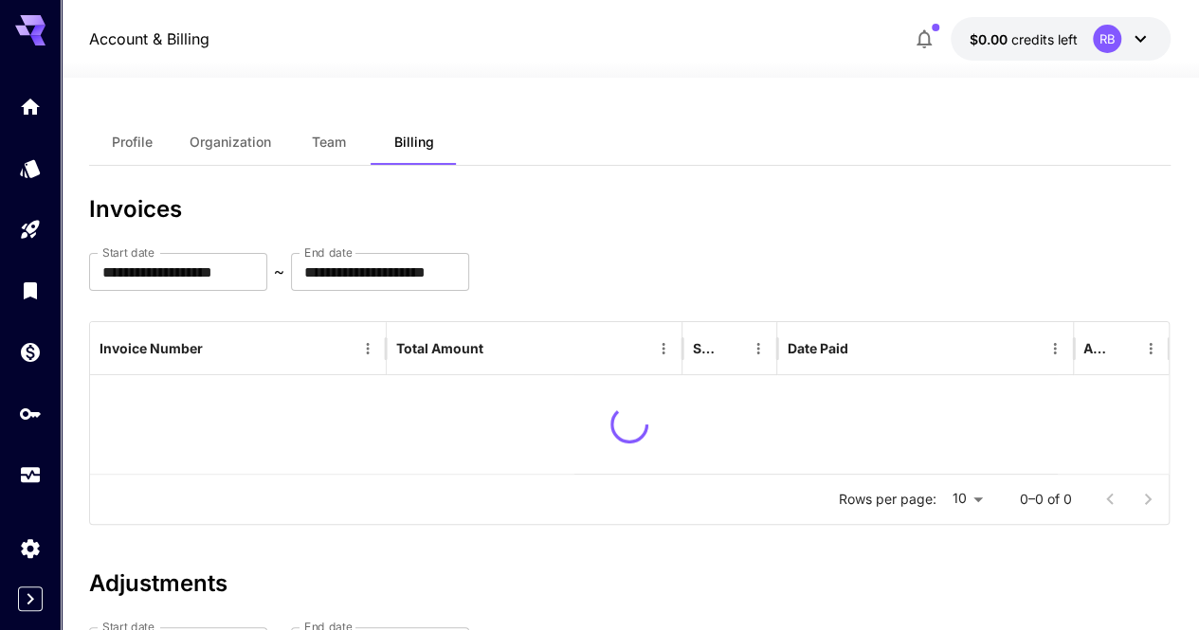
click at [341, 132] on button "Team" at bounding box center [328, 141] width 85 height 45
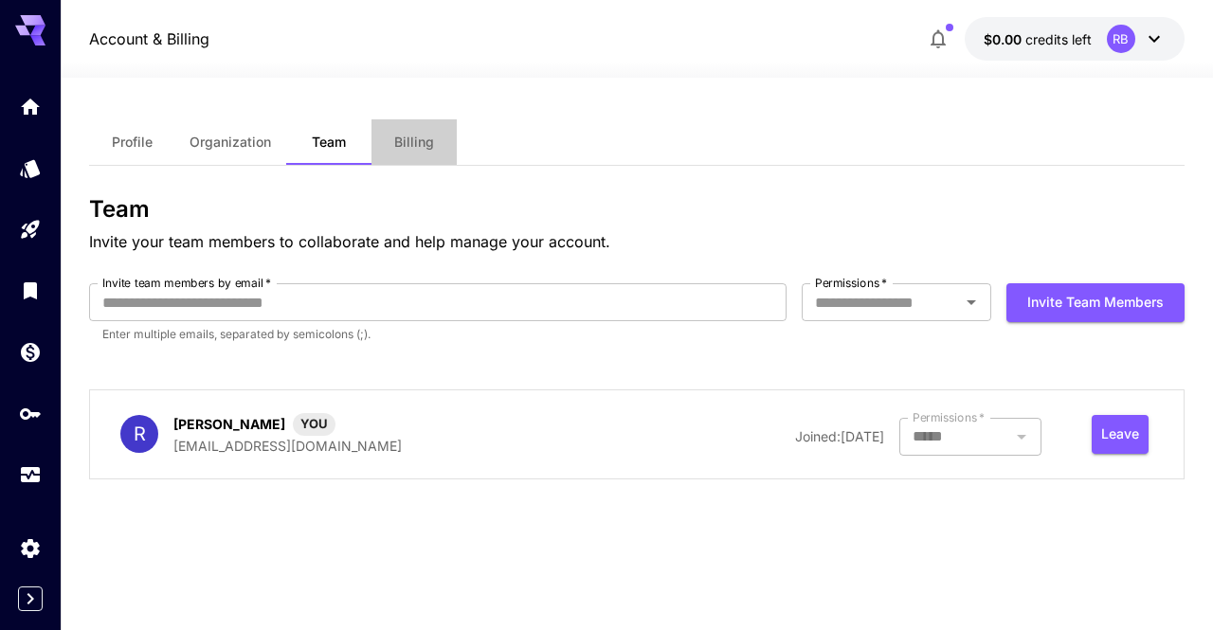
click at [395, 160] on button "Billing" at bounding box center [413, 141] width 85 height 45
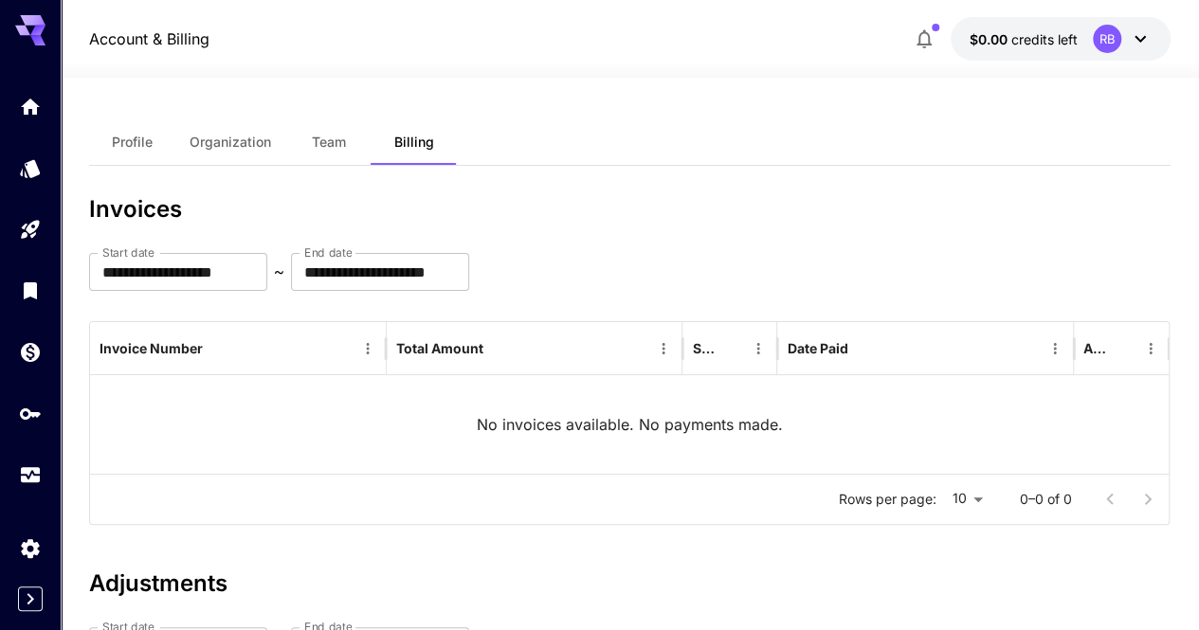
click at [155, 148] on button "Profile" at bounding box center [131, 141] width 85 height 45
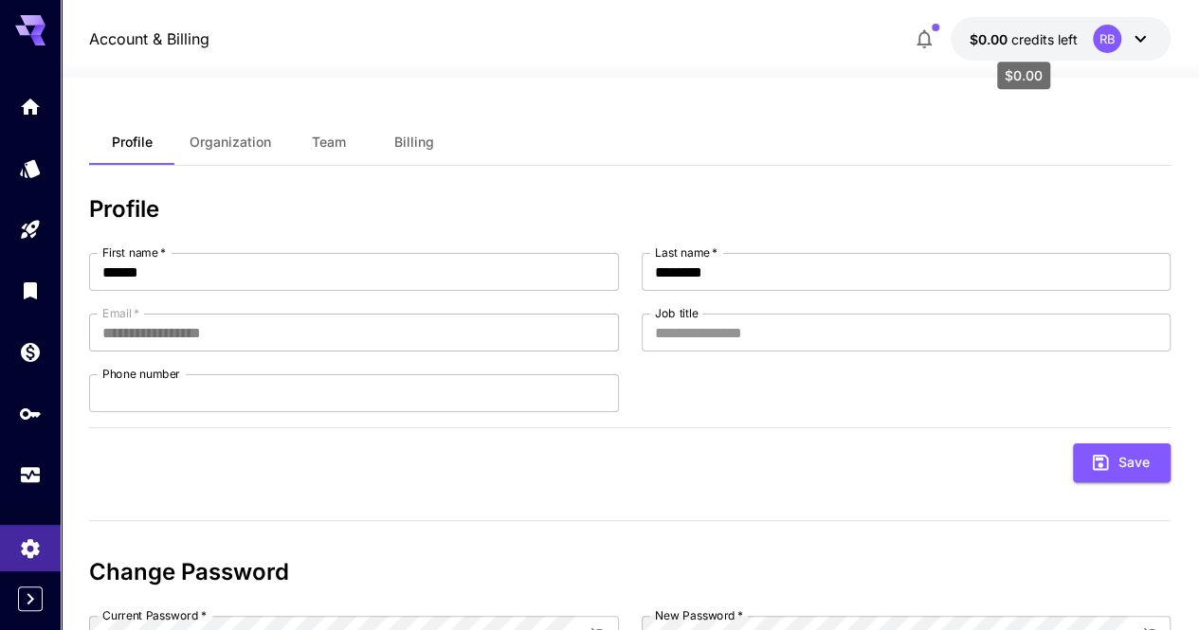
click at [1001, 35] on span "$0.00" at bounding box center [990, 39] width 42 height 16
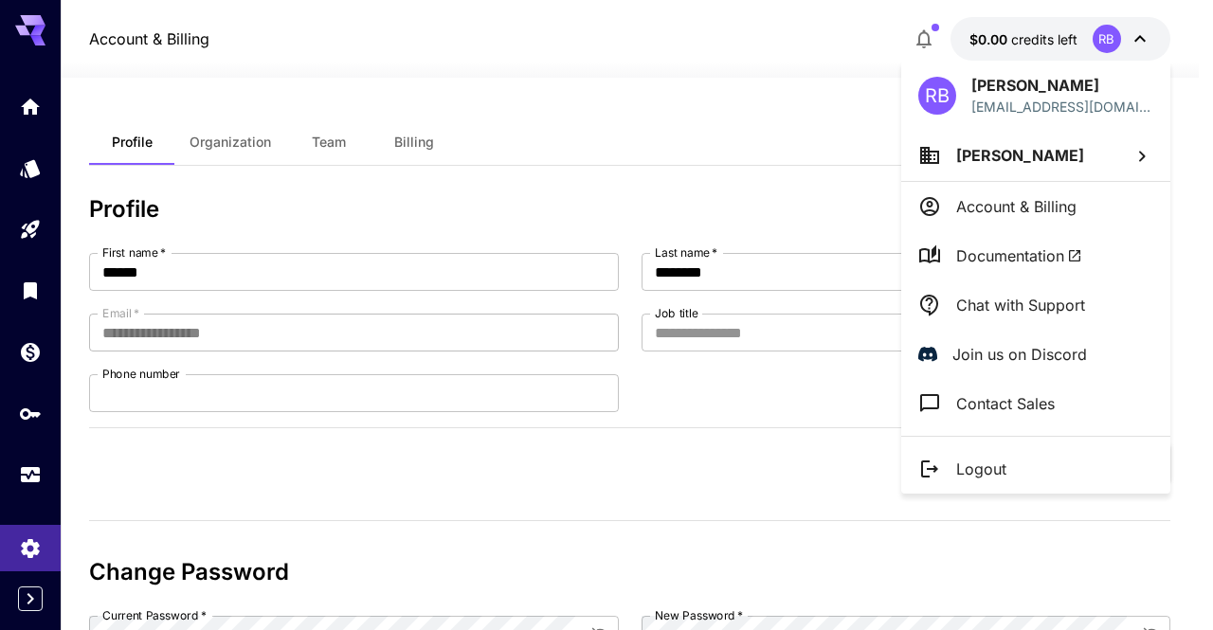
click at [692, 539] on div at bounding box center [606, 315] width 1213 height 630
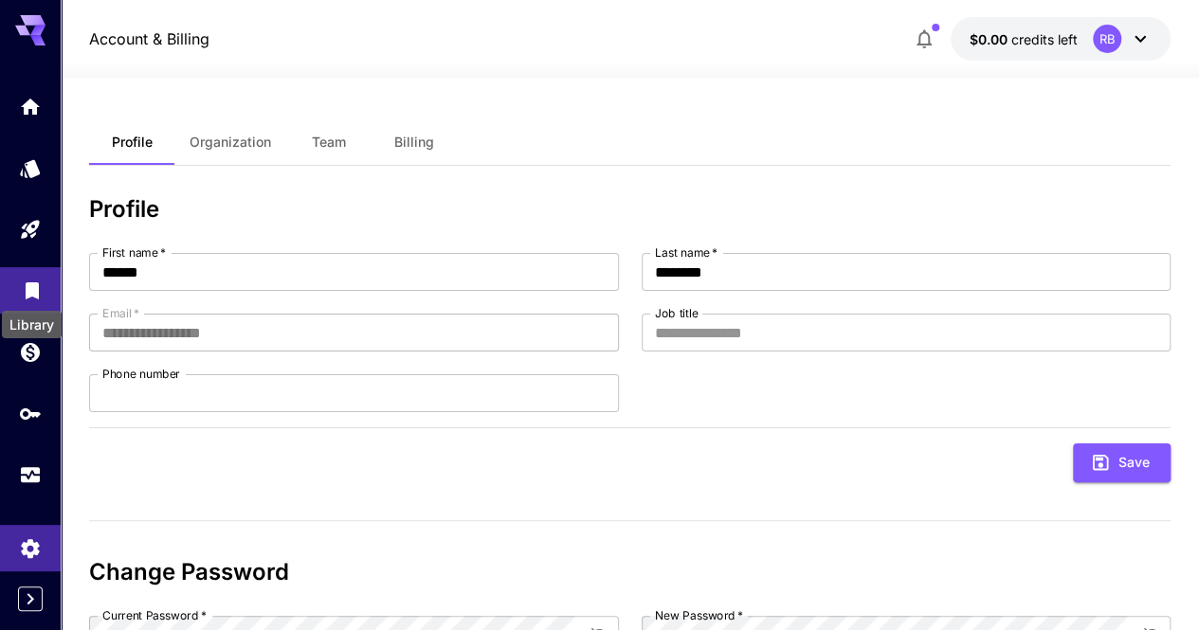
click at [31, 292] on icon "Library" at bounding box center [32, 285] width 13 height 17
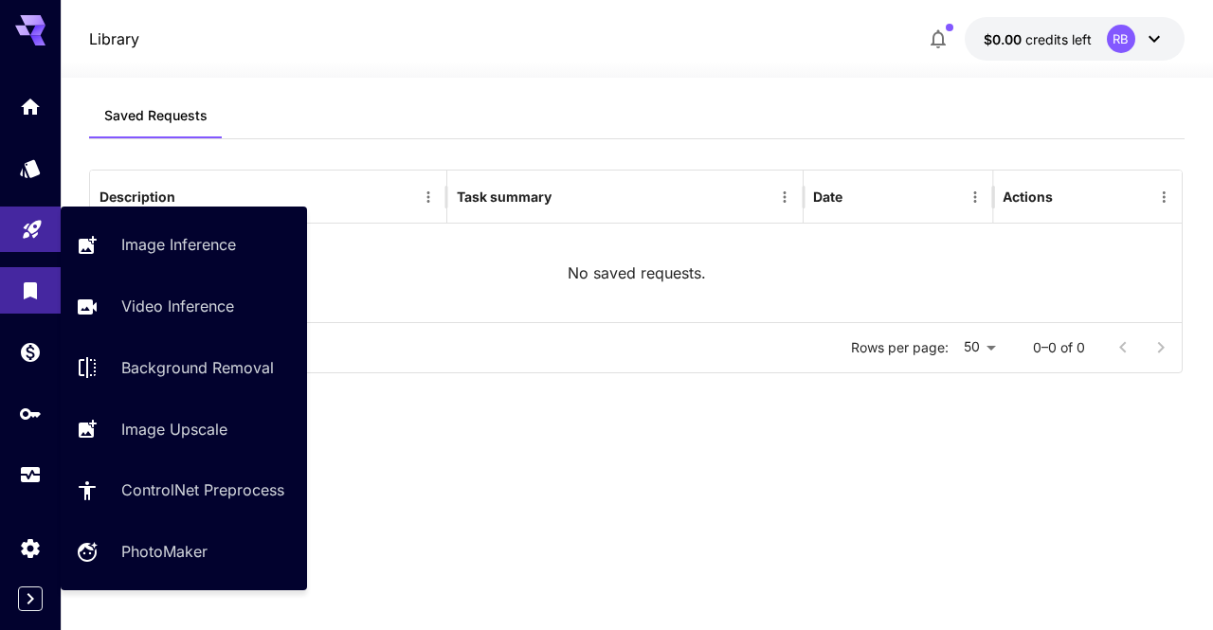
click at [27, 214] on icon "Playground" at bounding box center [32, 223] width 23 height 23
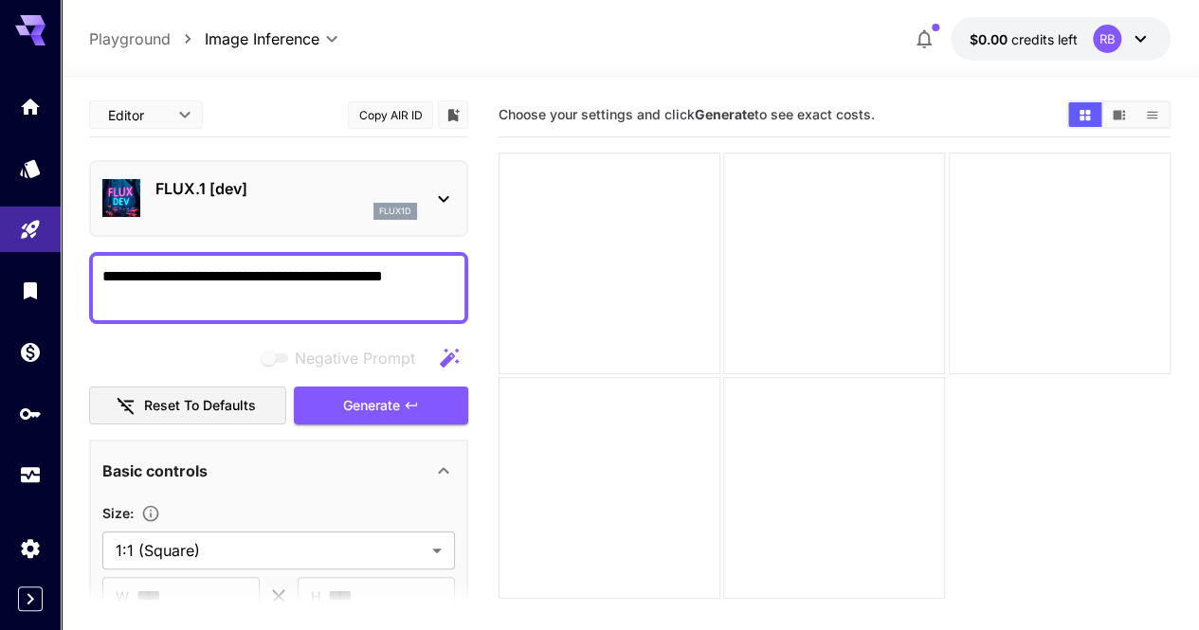
click at [542, 45] on div "**********" at bounding box center [629, 39] width 1081 height 44
